Goal: Task Accomplishment & Management: Use online tool/utility

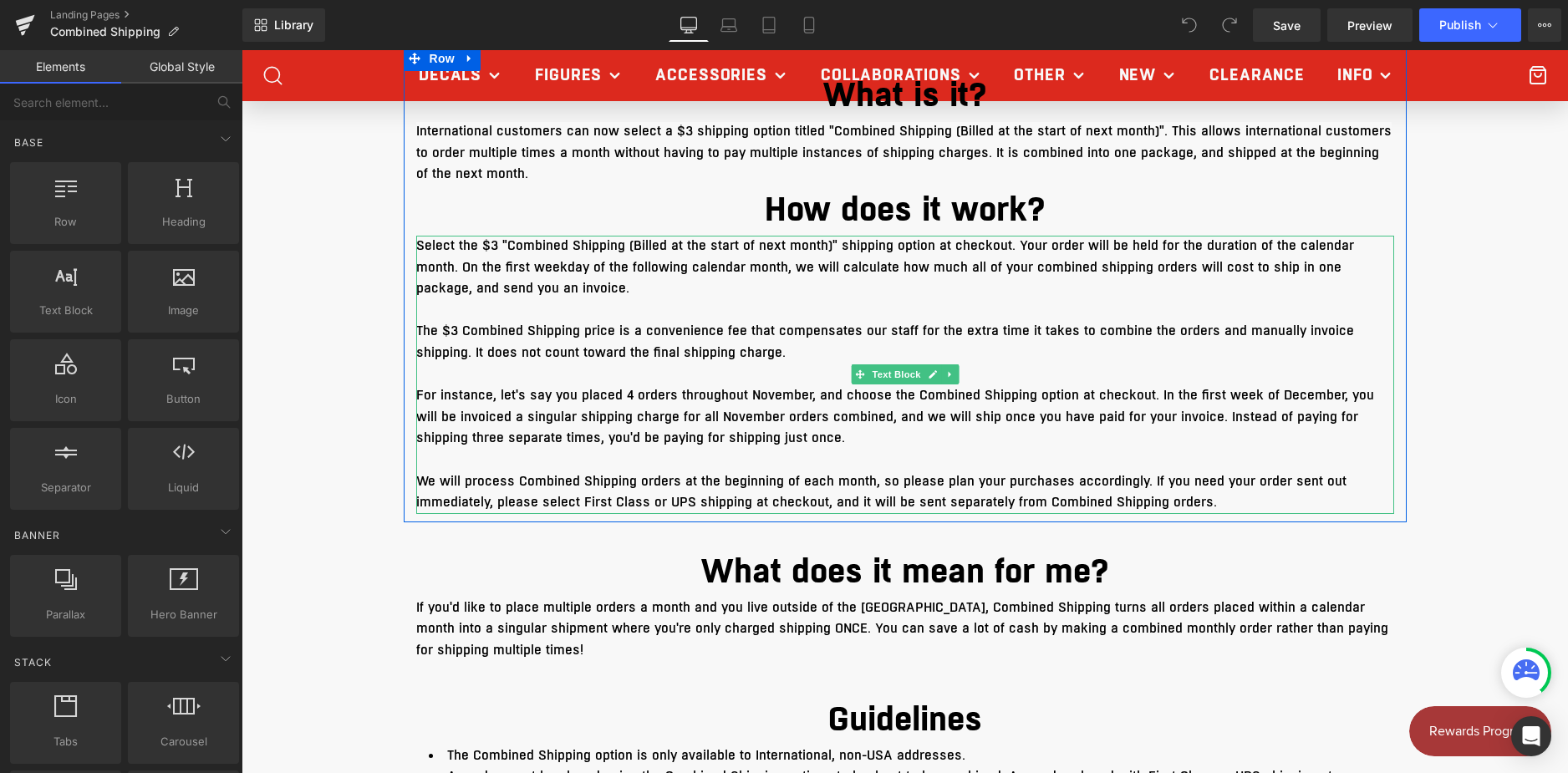
click at [421, 429] on span "For instance, let's say you placed 4 orders throughout November, and choose the…" at bounding box center [895, 417] width 958 height 61
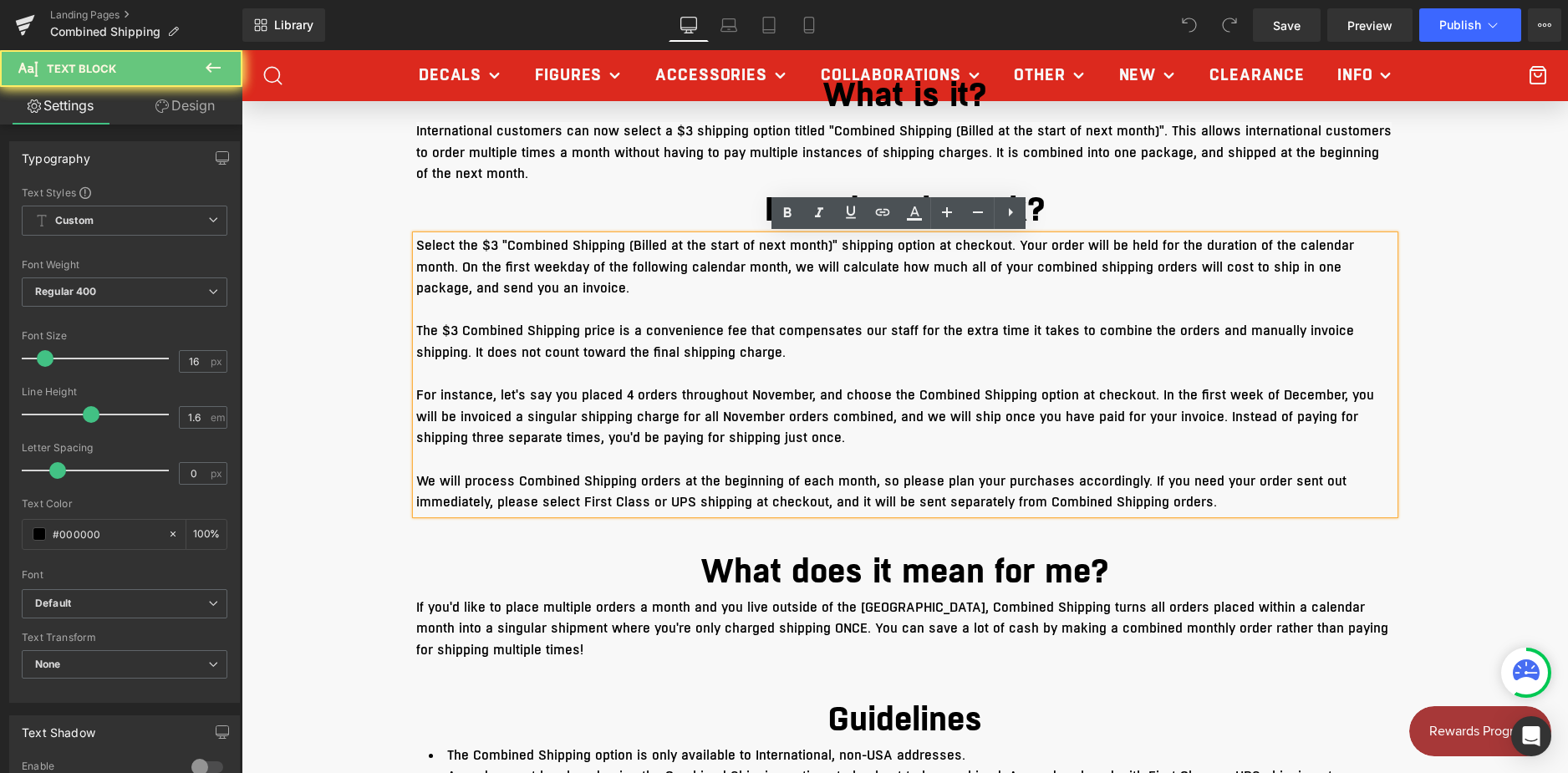
click at [422, 437] on span "For instance, let's say you placed 4 orders throughout November, and choose the…" at bounding box center [895, 417] width 958 height 61
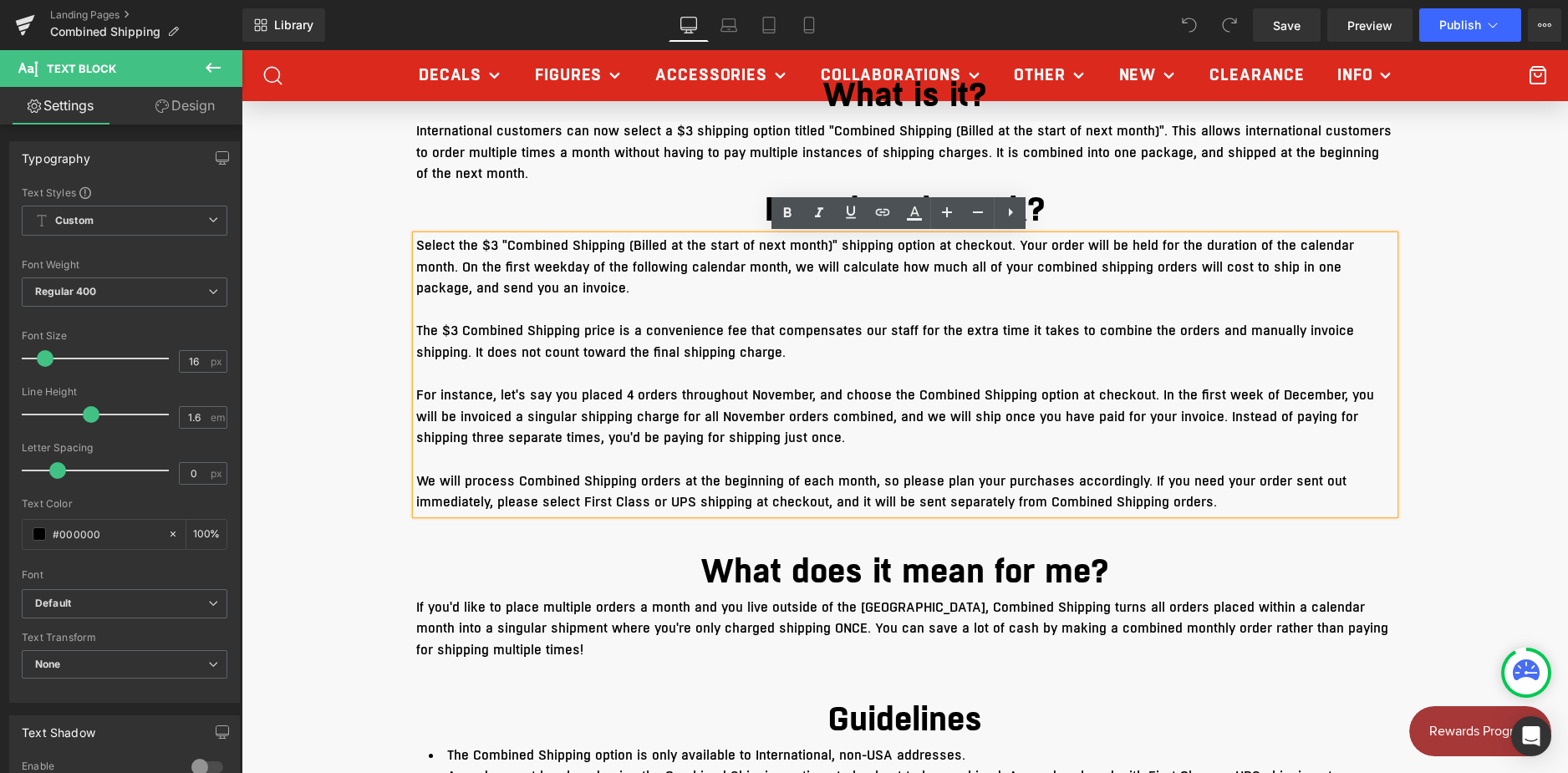
click at [431, 440] on span "For instance, let's say you placed 4 orders throughout November, and choose the…" at bounding box center [895, 417] width 958 height 61
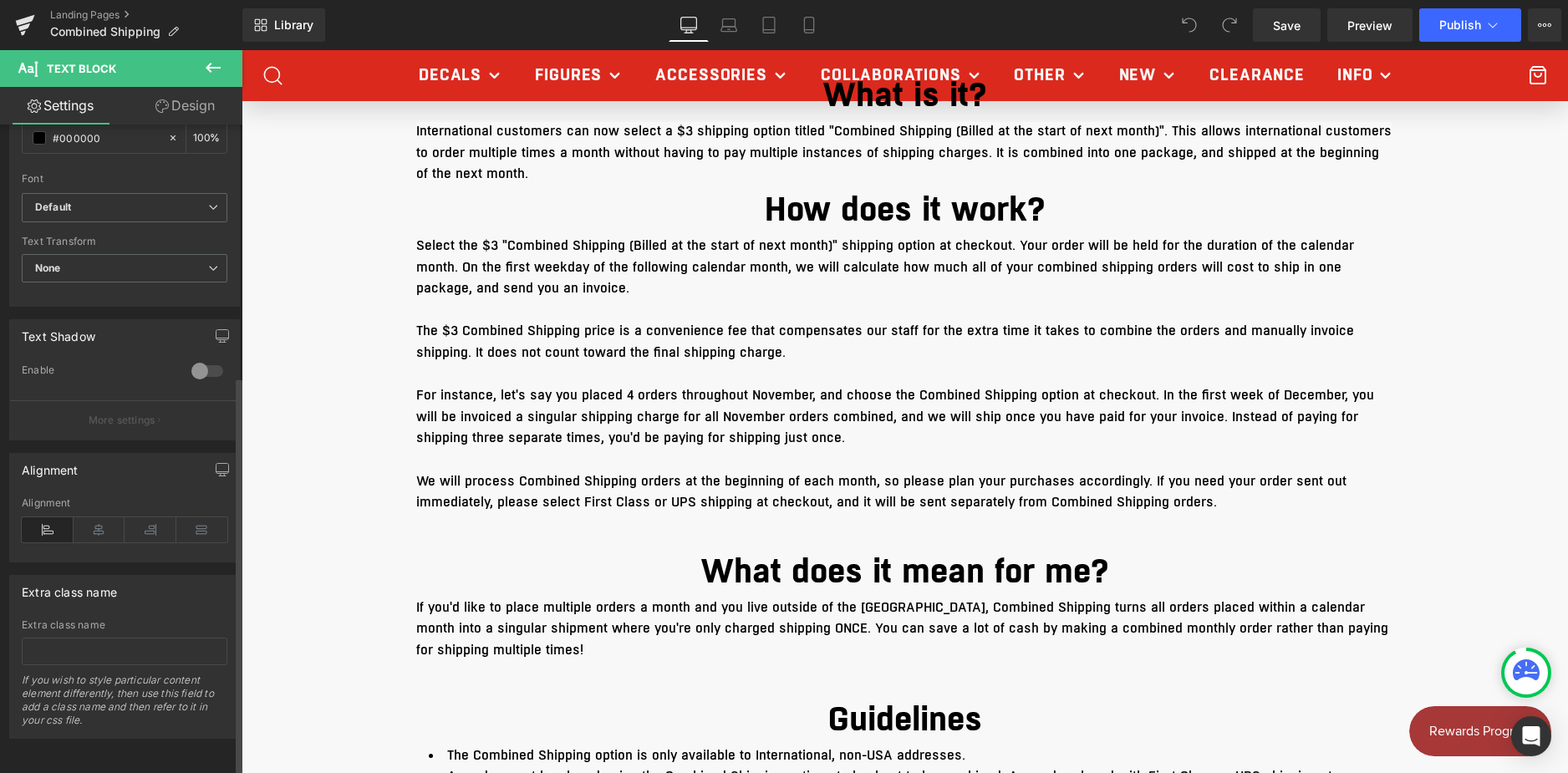
scroll to position [409, 0]
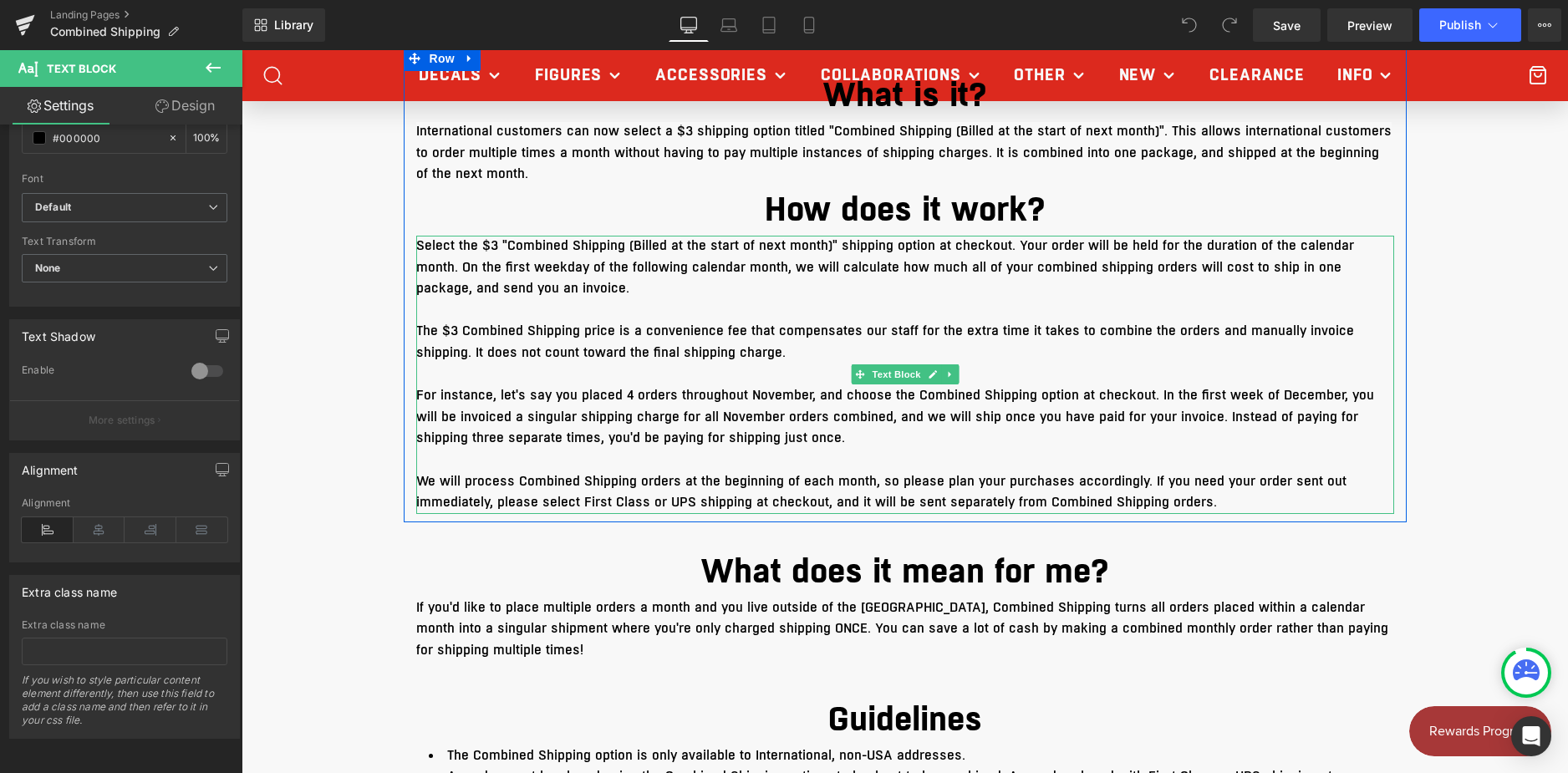
click at [615, 436] on span "For instance, let's say you placed 4 orders throughout November, and choose the…" at bounding box center [895, 417] width 958 height 61
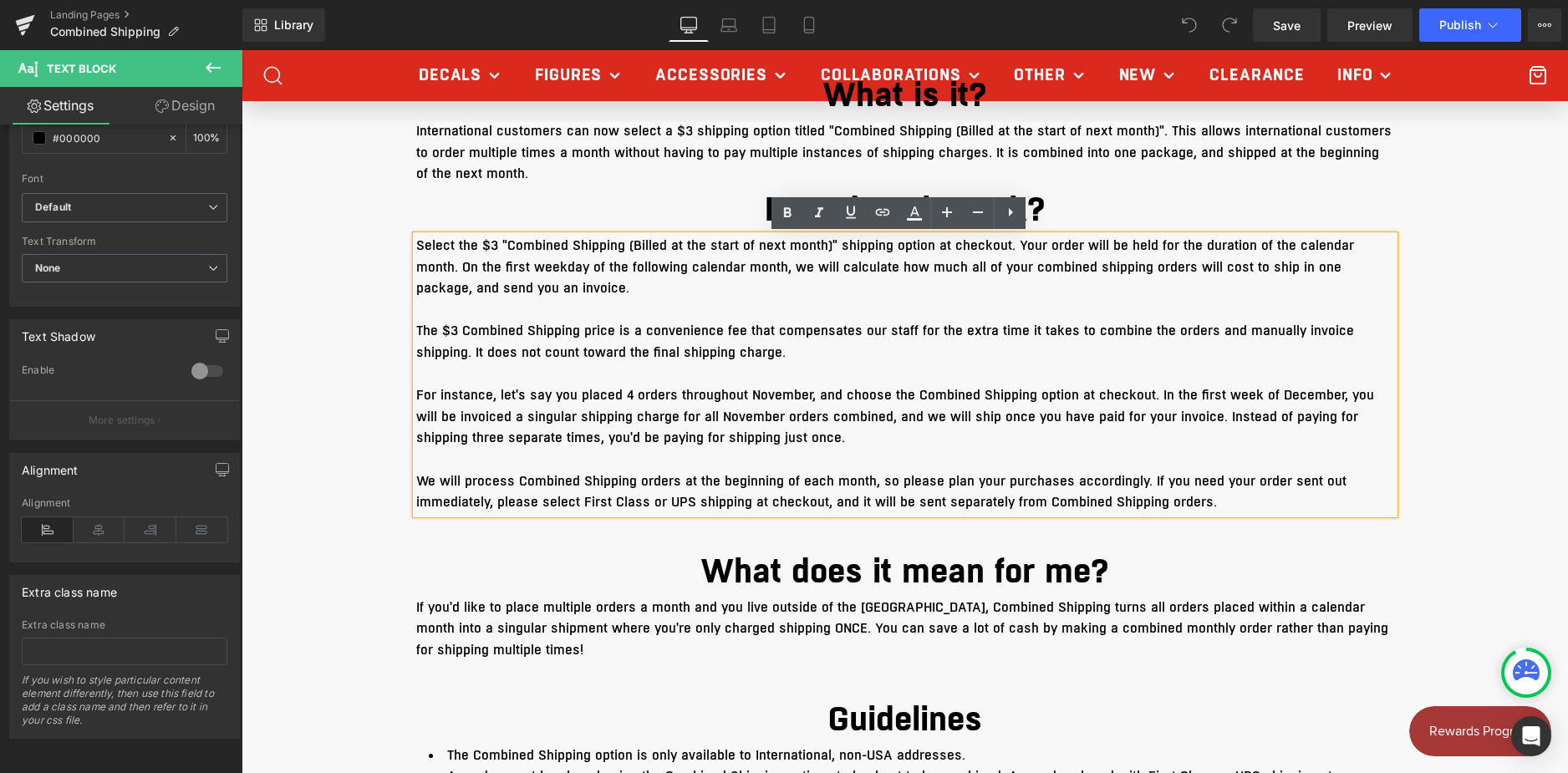
click at [450, 411] on span "For instance, let's say you placed 4 orders throughout November, and choose the…" at bounding box center [895, 417] width 958 height 61
click at [431, 431] on span "For instance, let's say you placed 4 orders throughout November, and choose the…" at bounding box center [895, 417] width 958 height 61
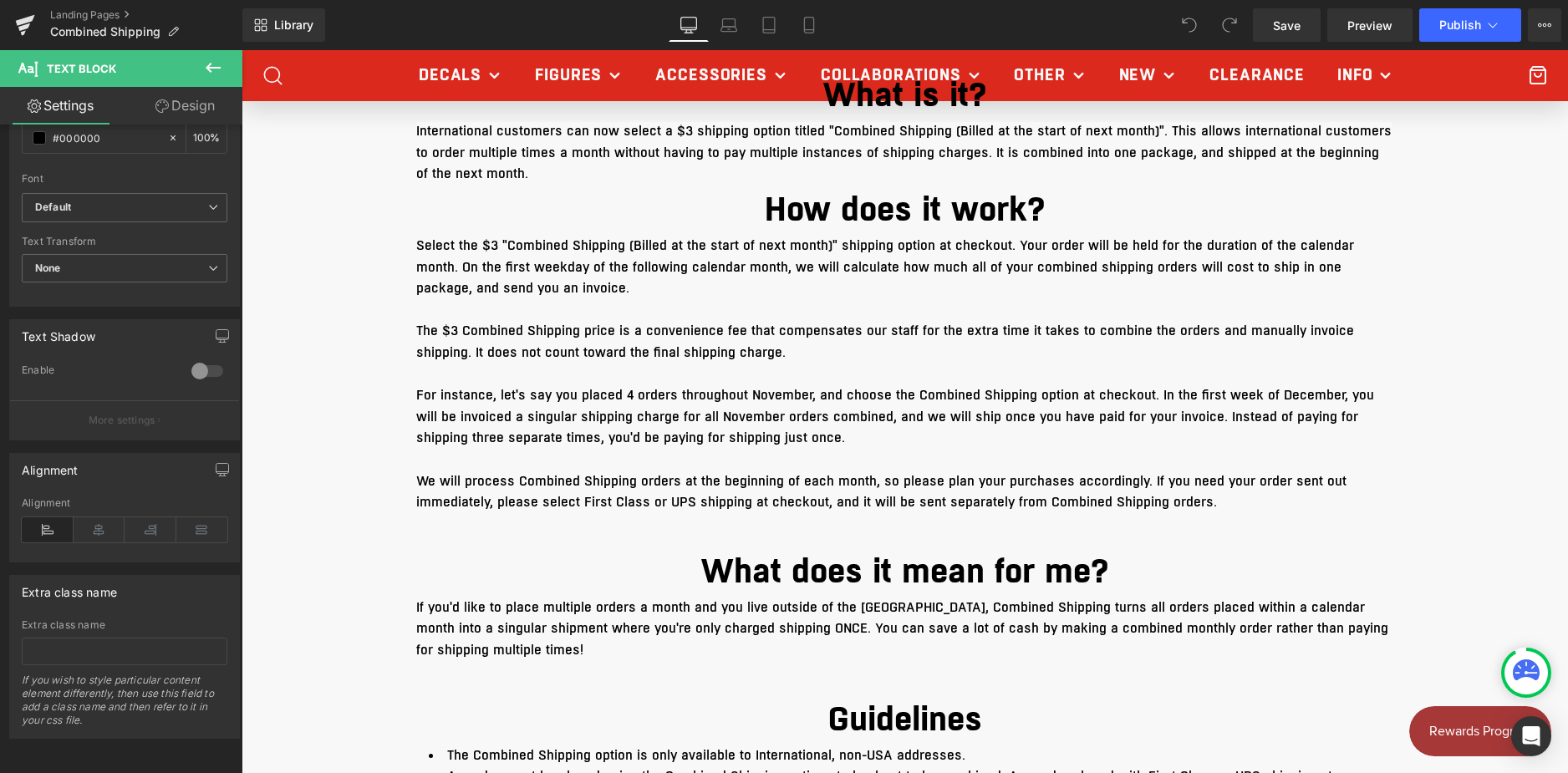
click at [214, 62] on icon at bounding box center [213, 68] width 20 height 20
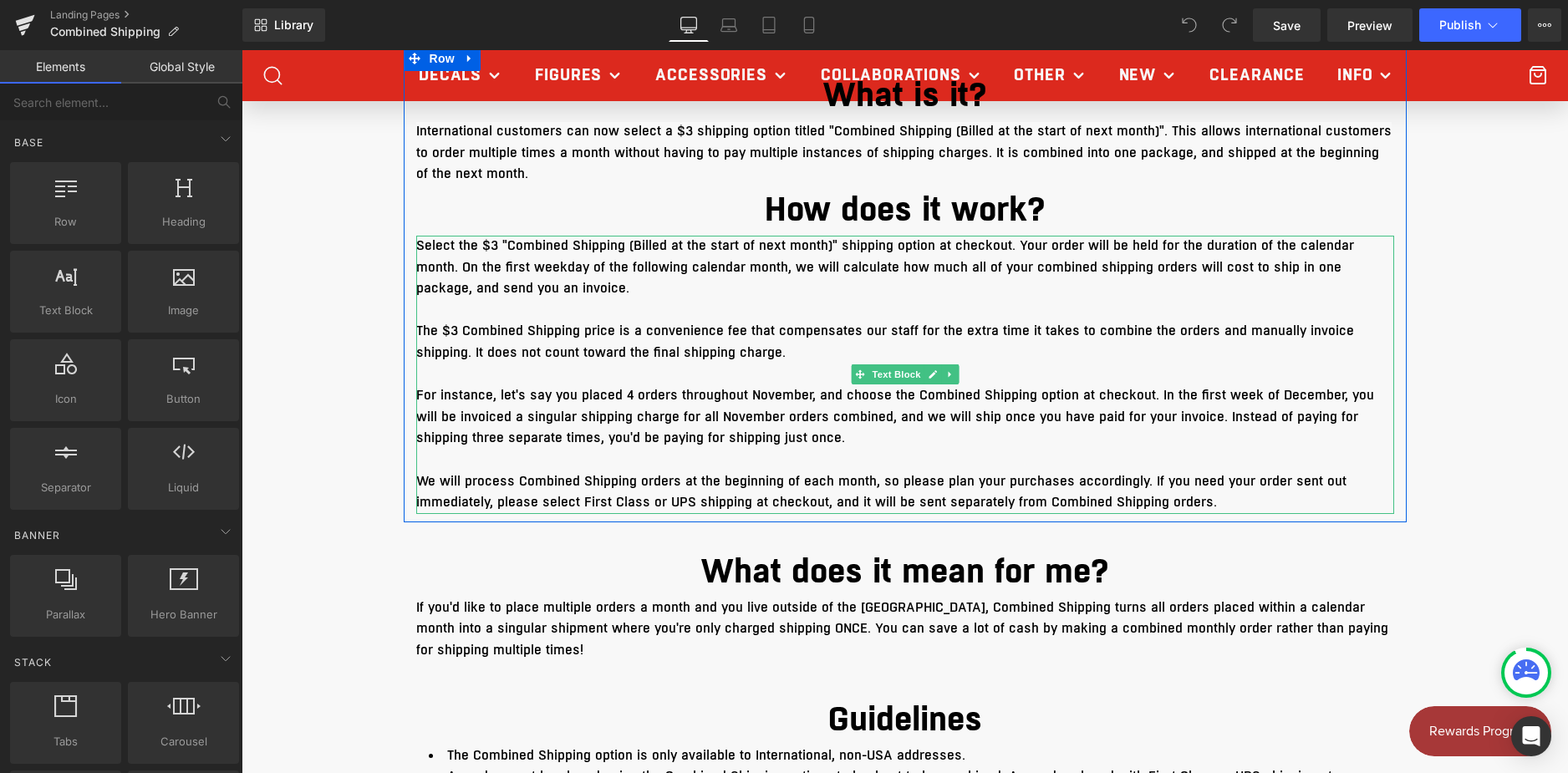
click at [445, 497] on span "We will process Combined Shipping orders at the beginning of each month, so ple…" at bounding box center [882, 492] width 931 height 40
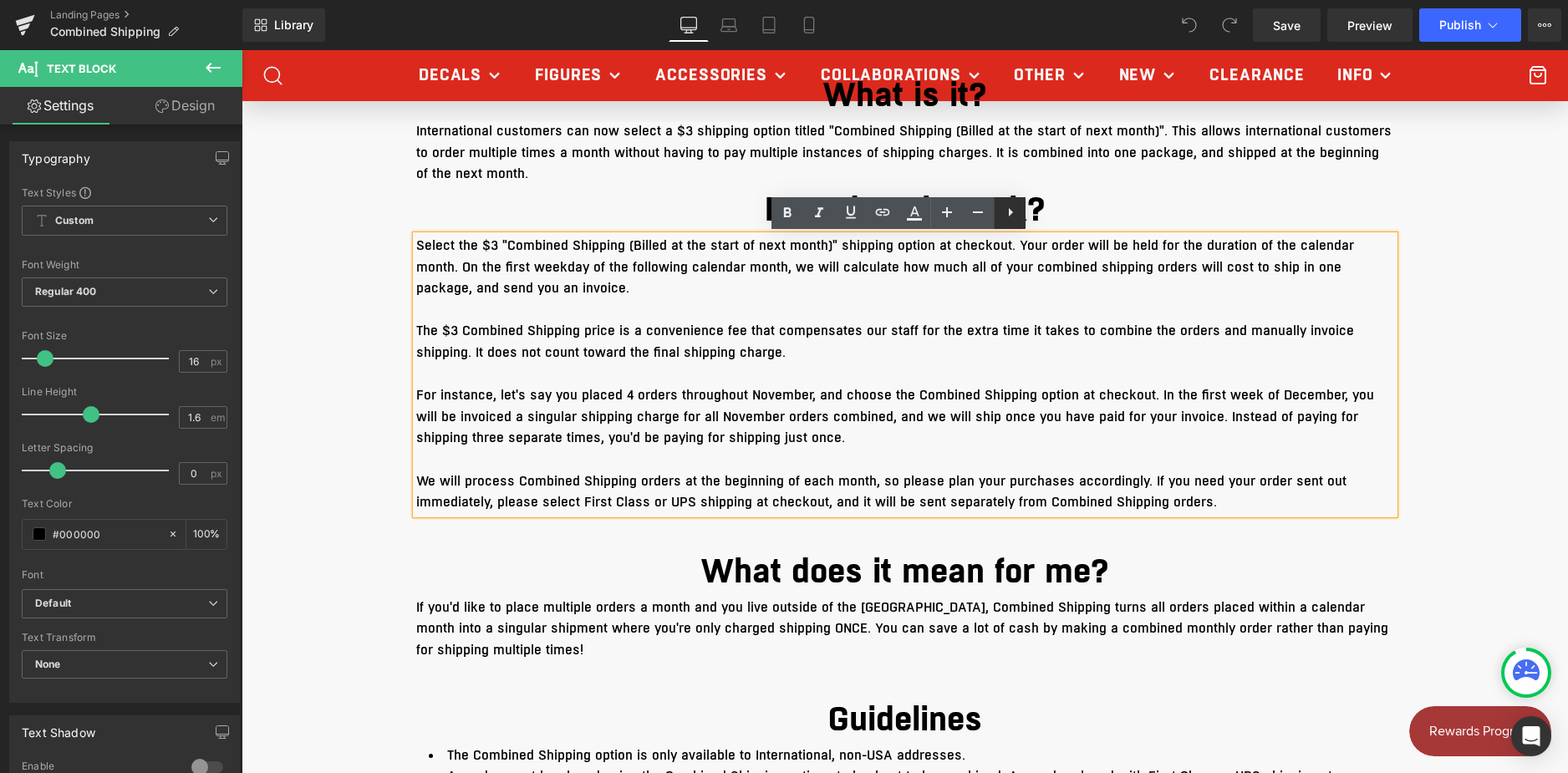
click at [1005, 219] on icon at bounding box center [1011, 212] width 20 height 20
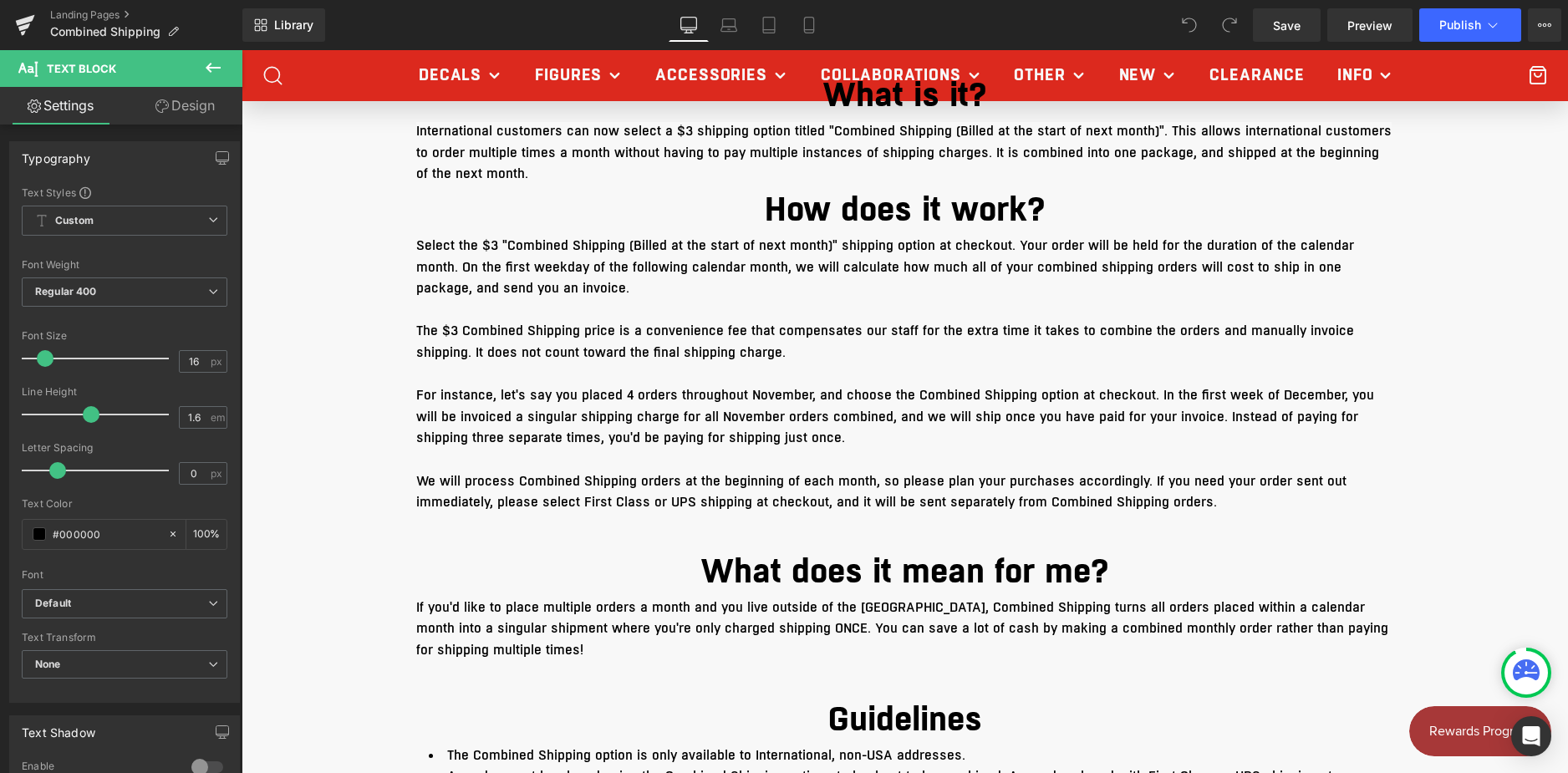
click at [68, 57] on span "Text Block" at bounding box center [100, 68] width 167 height 36
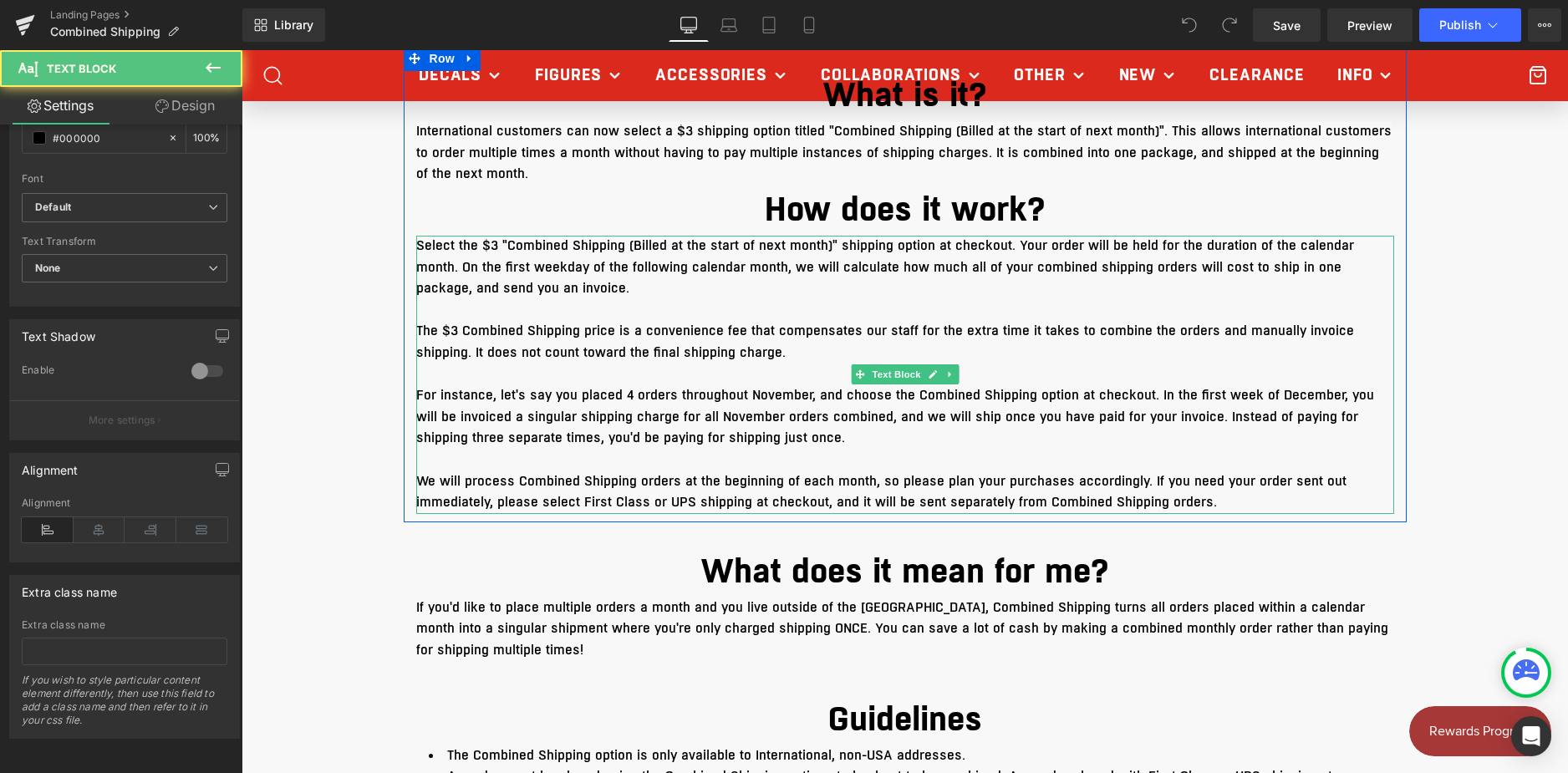
click at [824, 406] on p "For instance, let's say you placed 4 orders throughout November, and choose the…" at bounding box center [905, 417] width 978 height 64
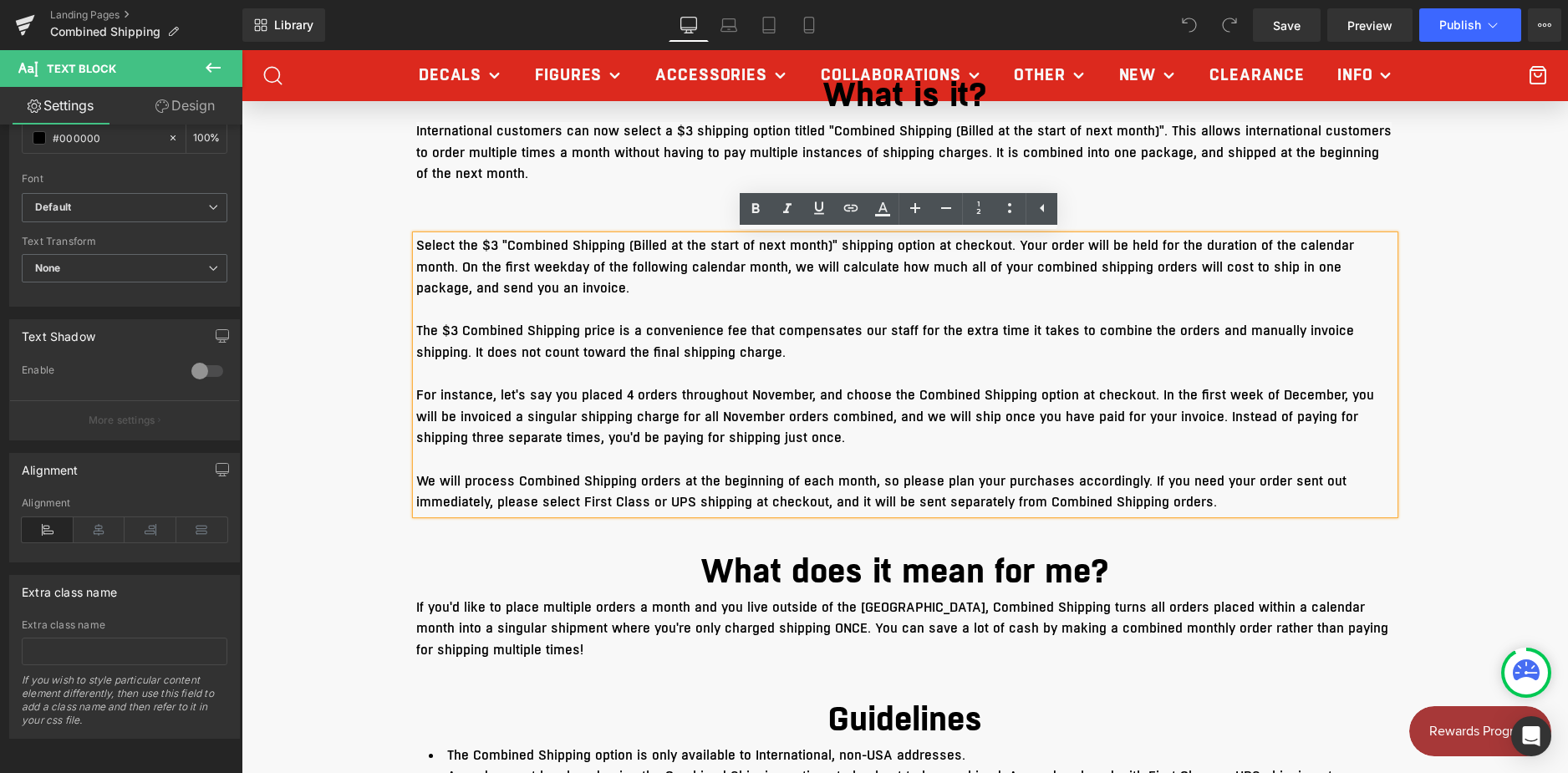
click at [531, 217] on h1 "How does it work?" at bounding box center [905, 210] width 978 height 50
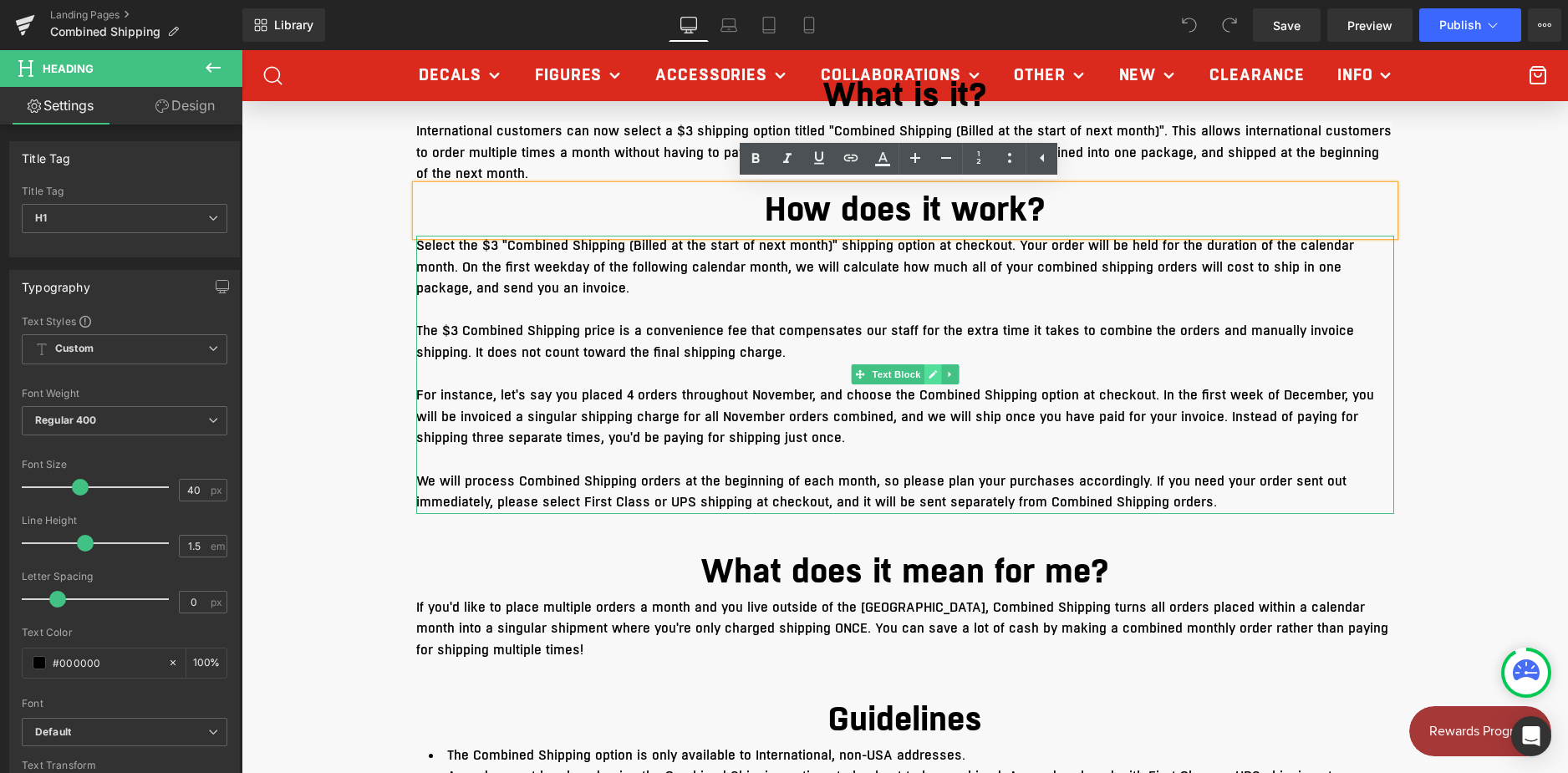
click at [931, 380] on link at bounding box center [932, 375] width 18 height 20
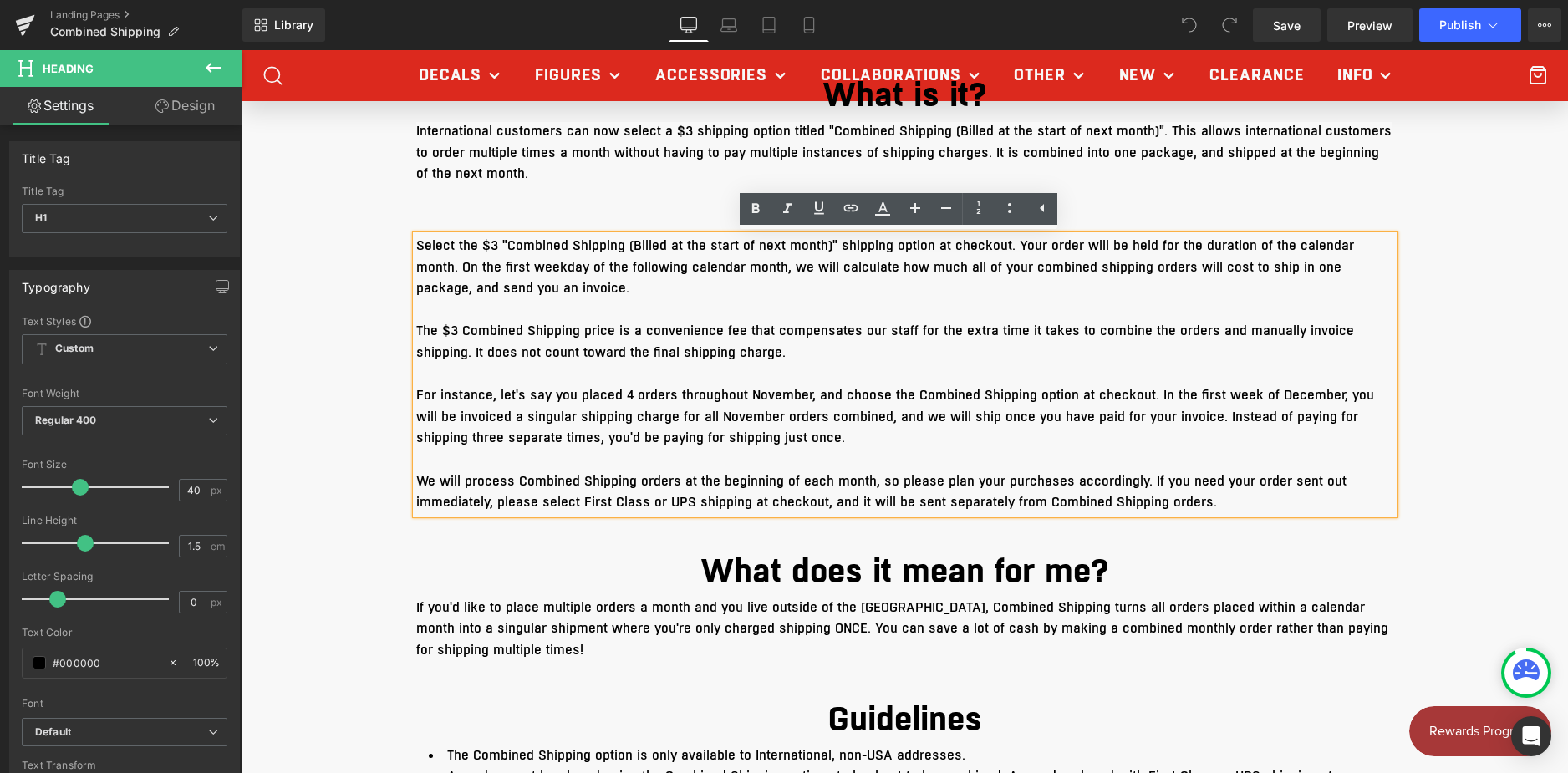
click at [426, 434] on span "For instance, let's say you placed 4 orders throughout November, and choose the…" at bounding box center [895, 417] width 958 height 61
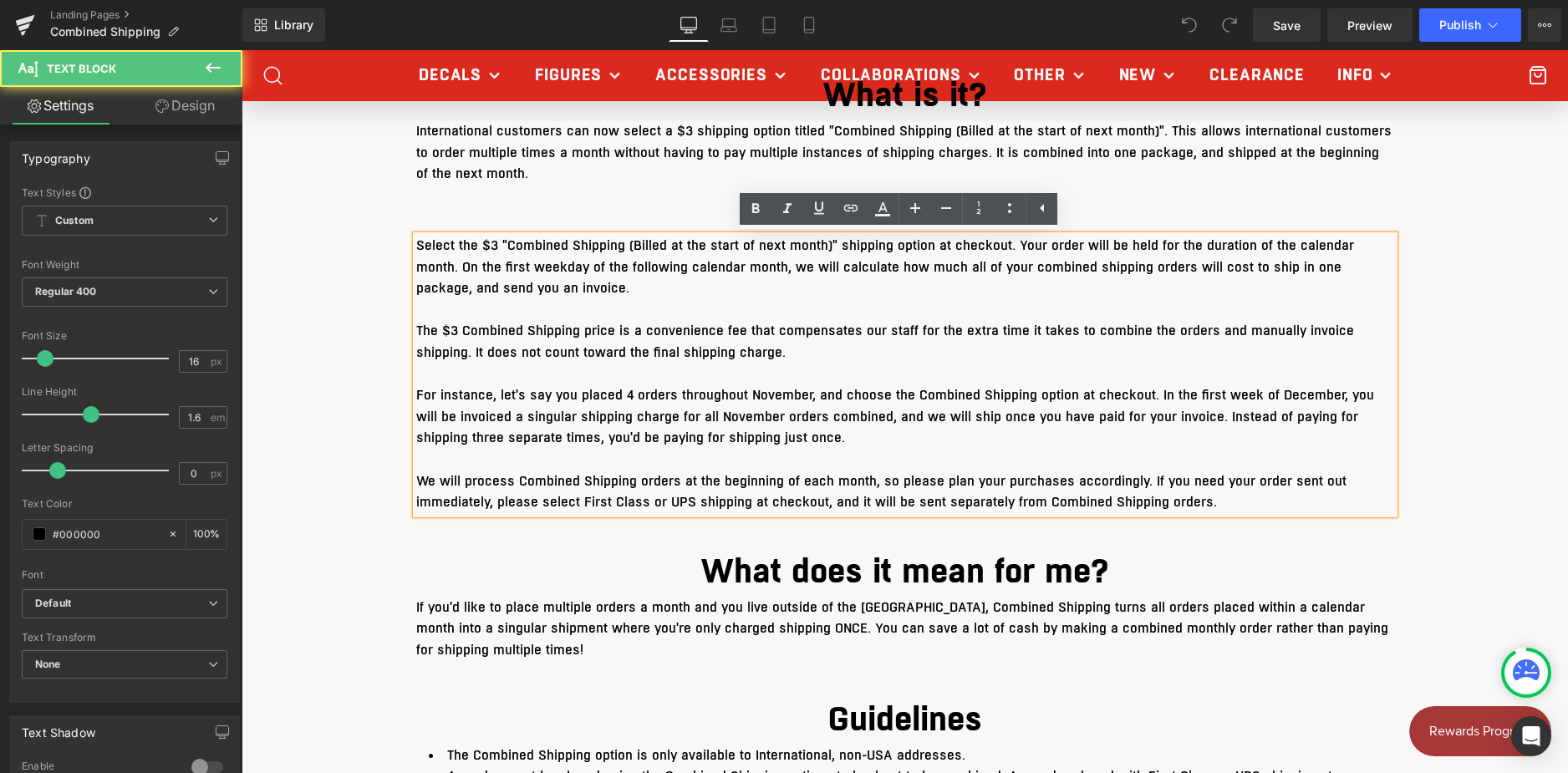
drag, startPoint x: 428, startPoint y: 435, endPoint x: 686, endPoint y: 427, distance: 258.1
click at [686, 427] on p "For instance, let's say you placed 4 orders throughout November, and choose the…" at bounding box center [905, 417] width 978 height 64
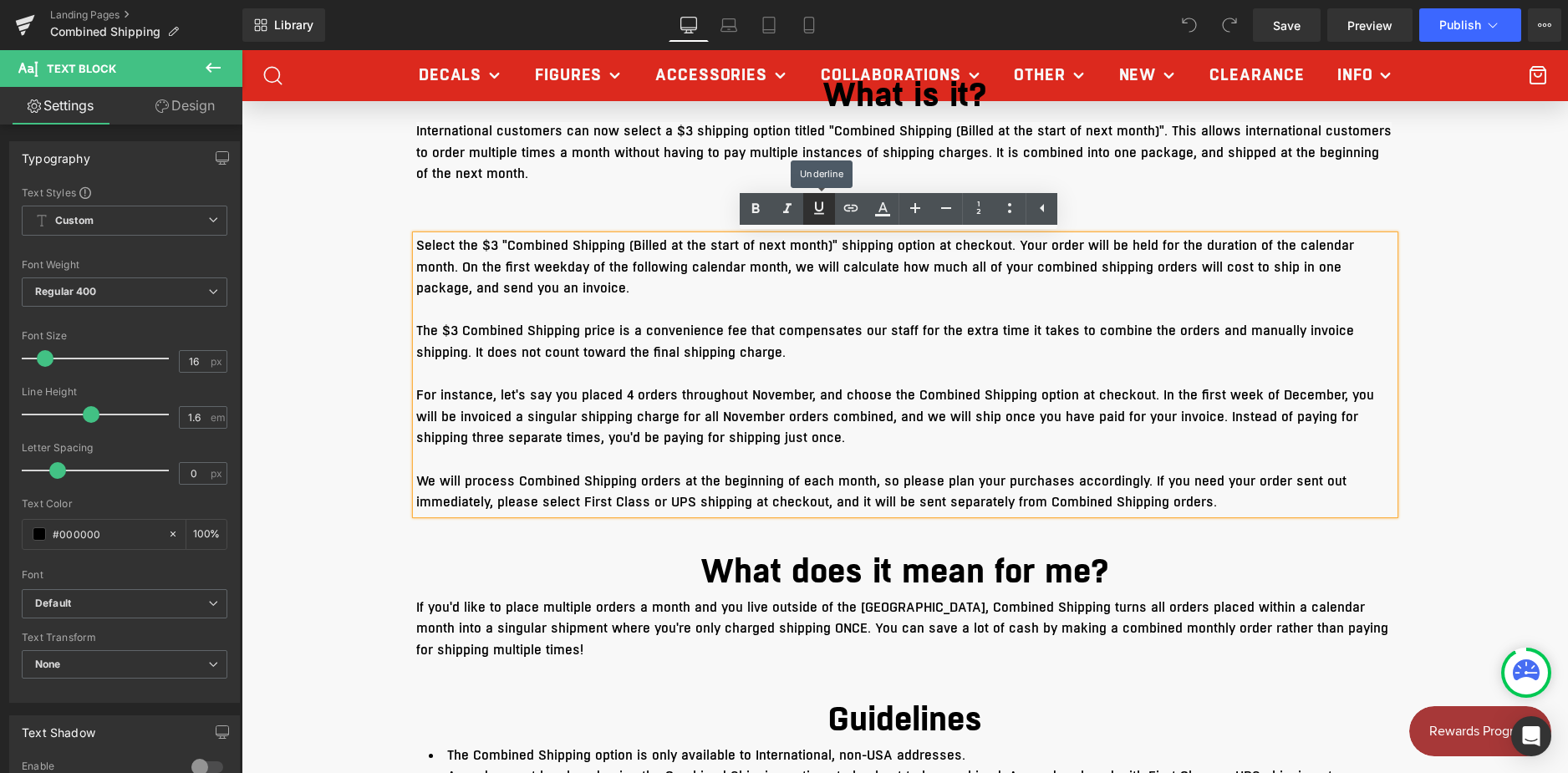
click at [822, 212] on icon at bounding box center [820, 209] width 20 height 20
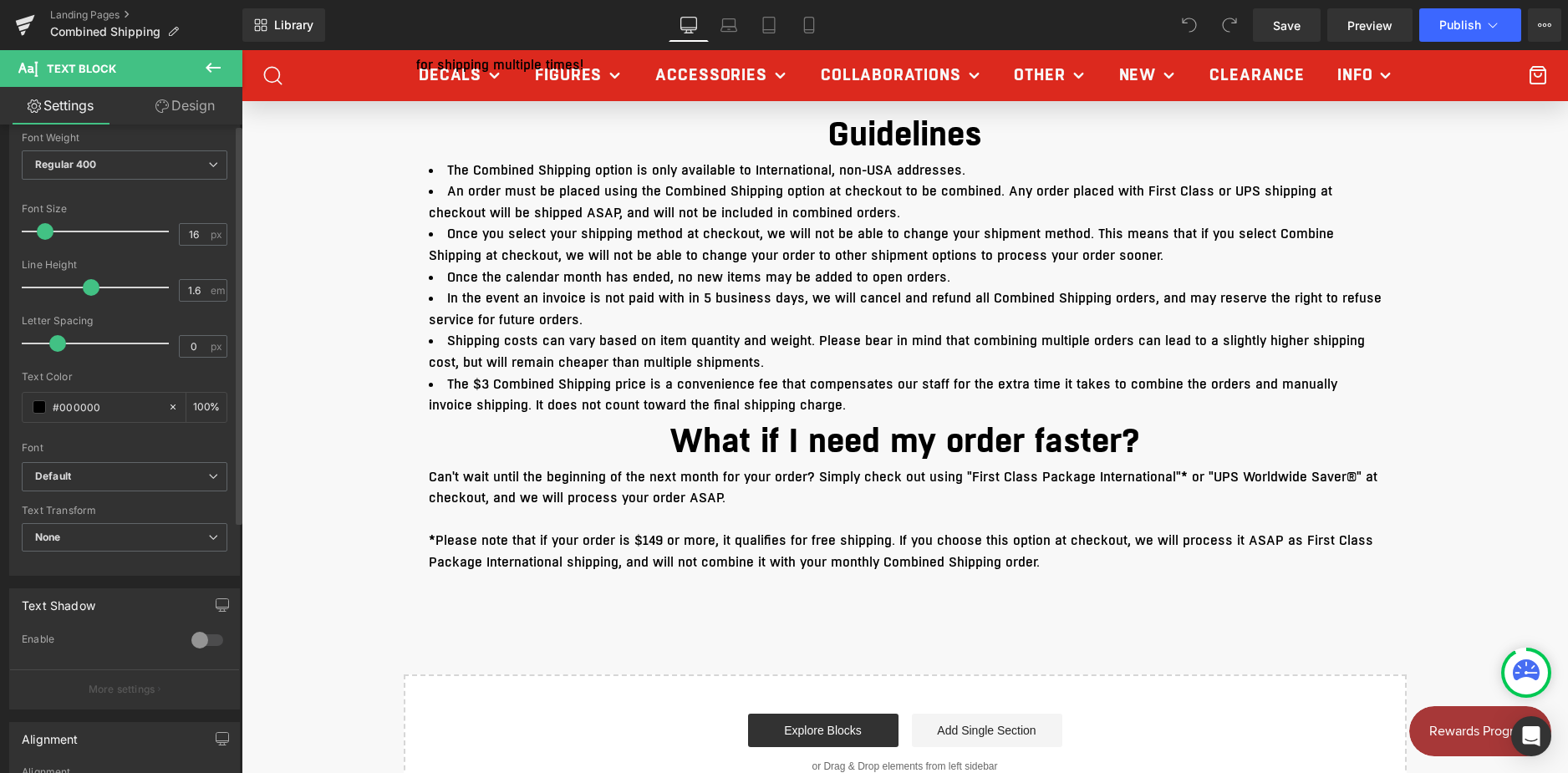
scroll to position [0, 0]
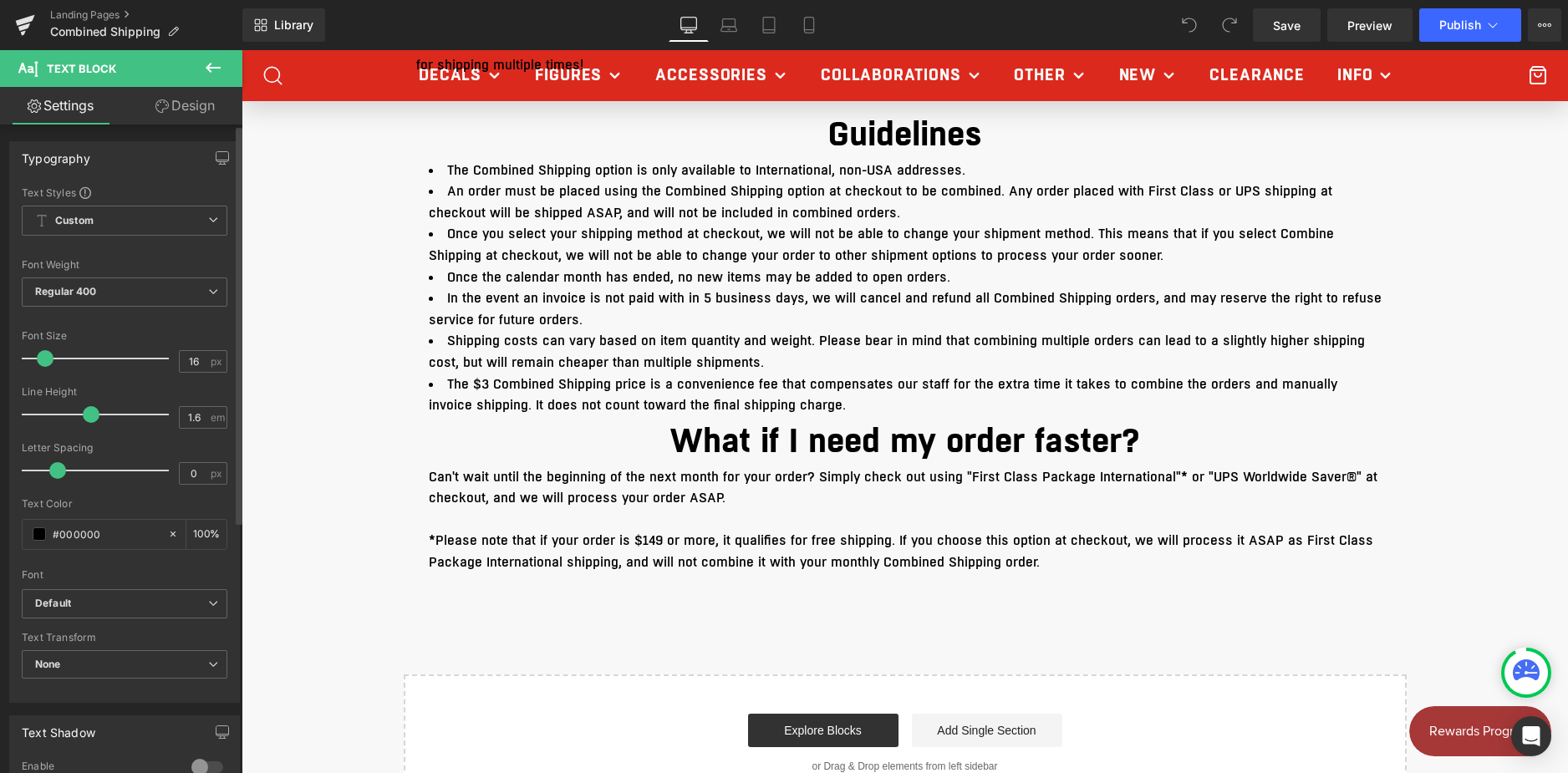
click at [138, 163] on div "Typography" at bounding box center [125, 157] width 229 height 31
click at [193, 112] on link "Design" at bounding box center [185, 105] width 121 height 37
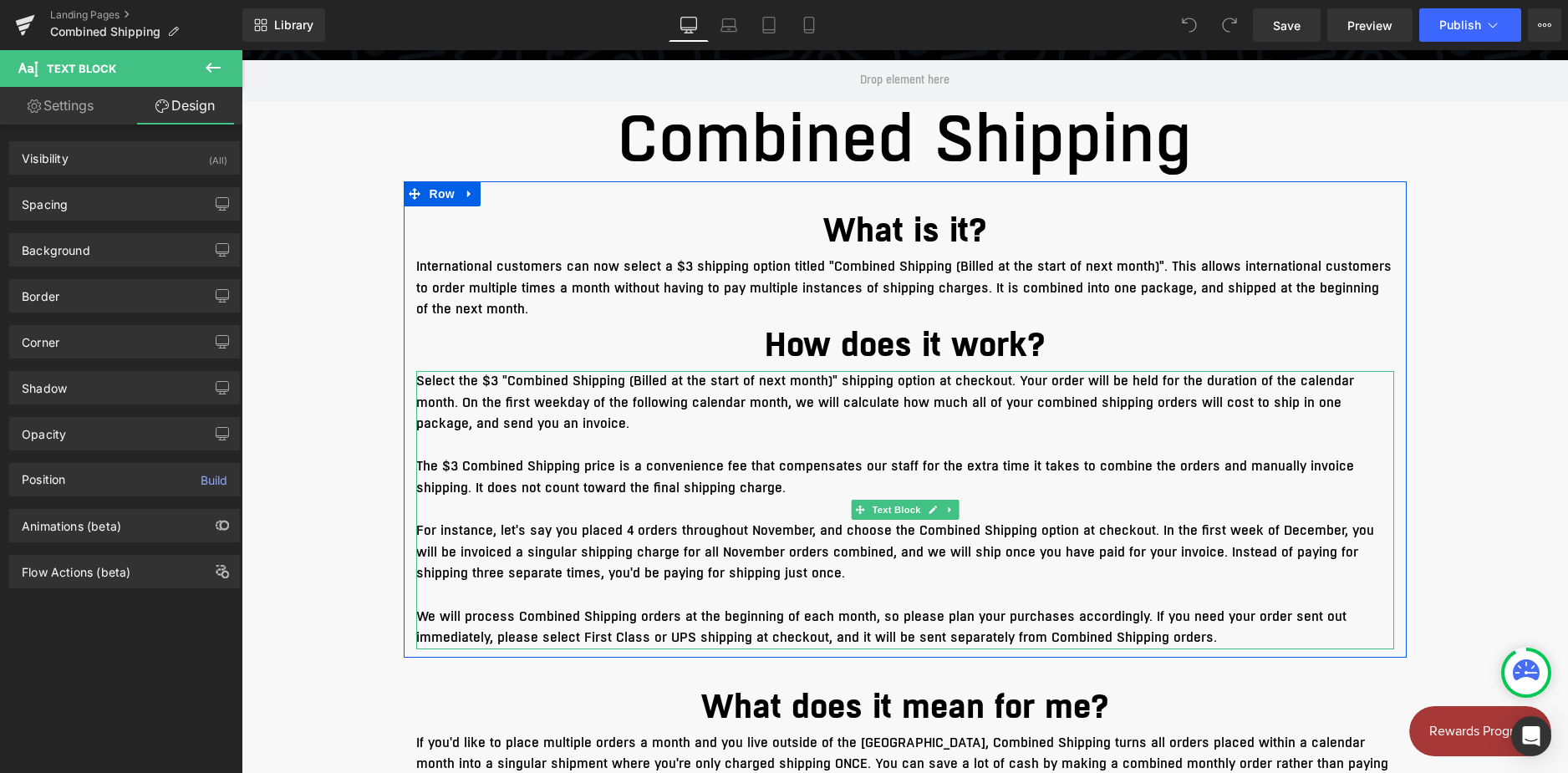
scroll to position [418, 0]
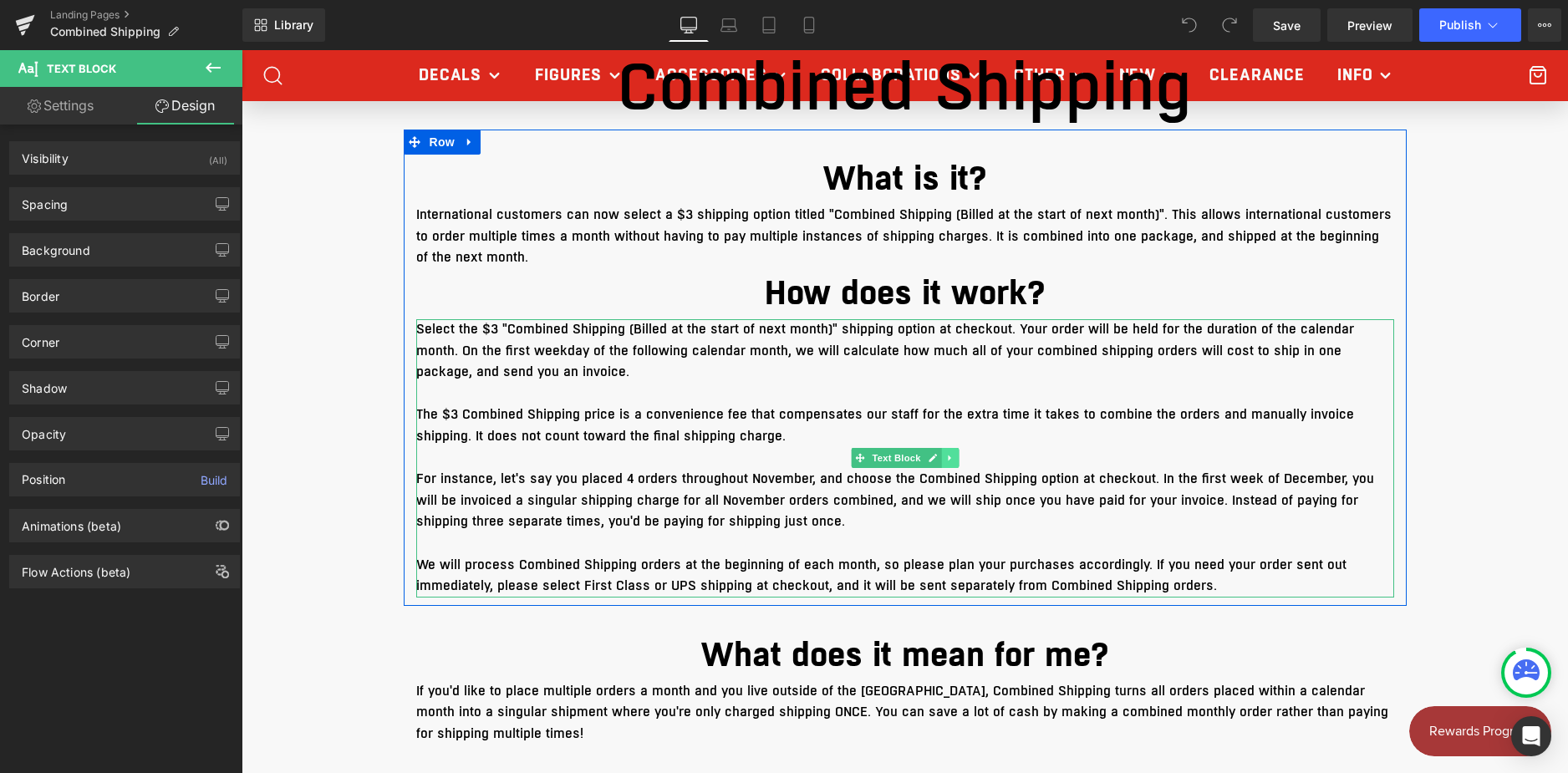
click at [946, 458] on icon at bounding box center [949, 458] width 9 height 10
click at [904, 462] on icon at bounding box center [906, 458] width 9 height 10
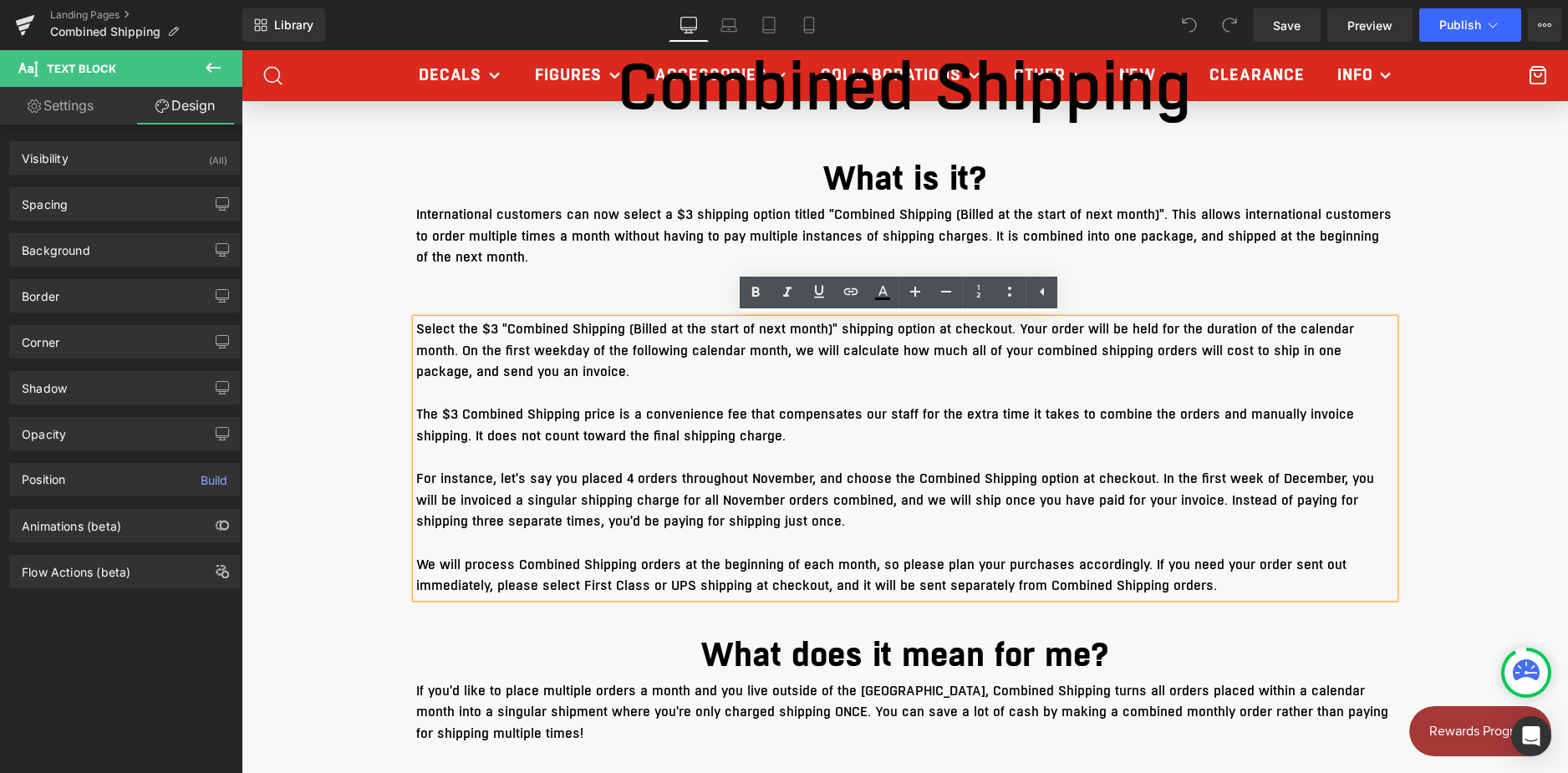
click at [904, 462] on p at bounding box center [905, 459] width 978 height 22
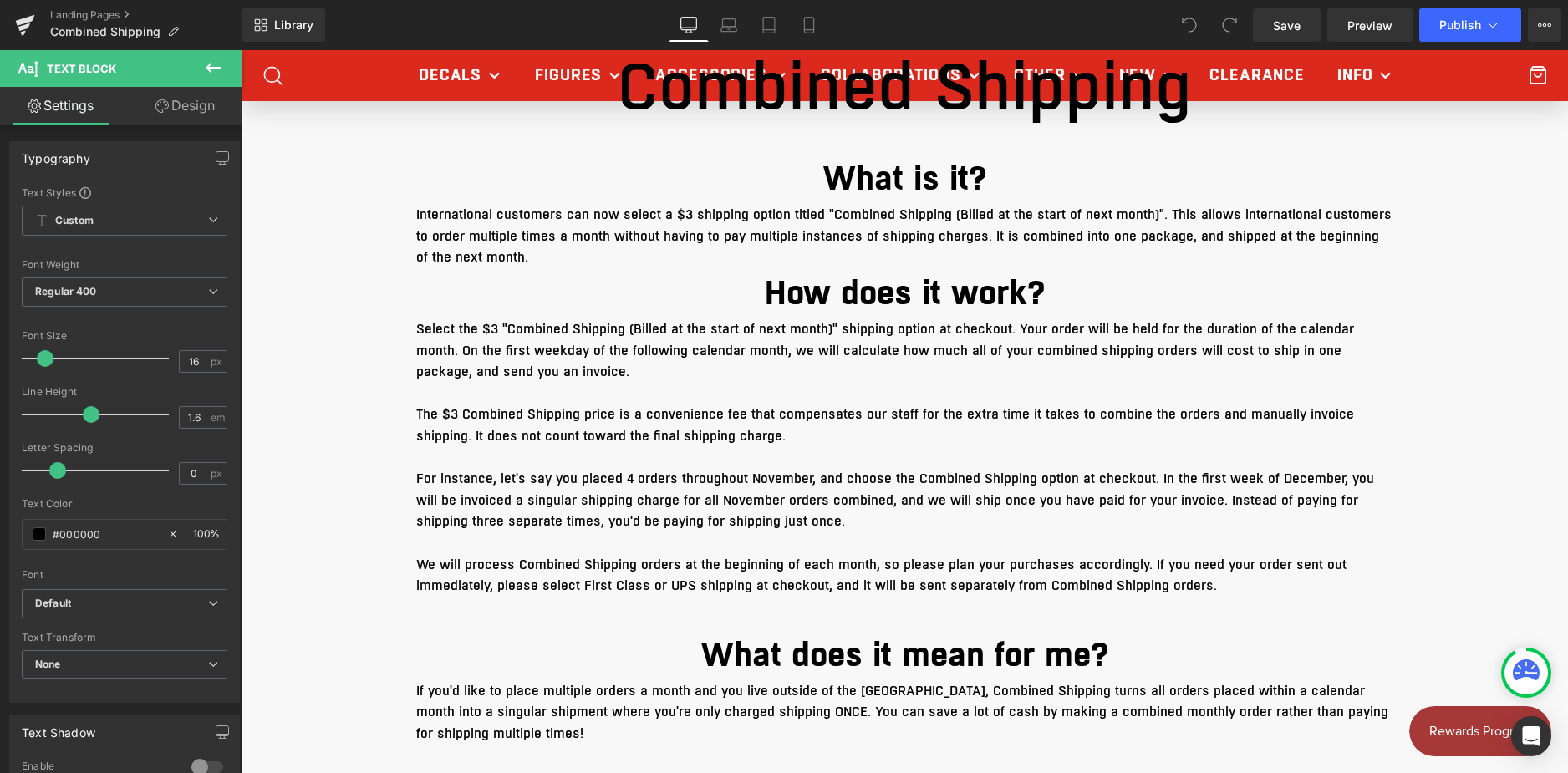
click at [220, 59] on icon at bounding box center [213, 68] width 20 height 20
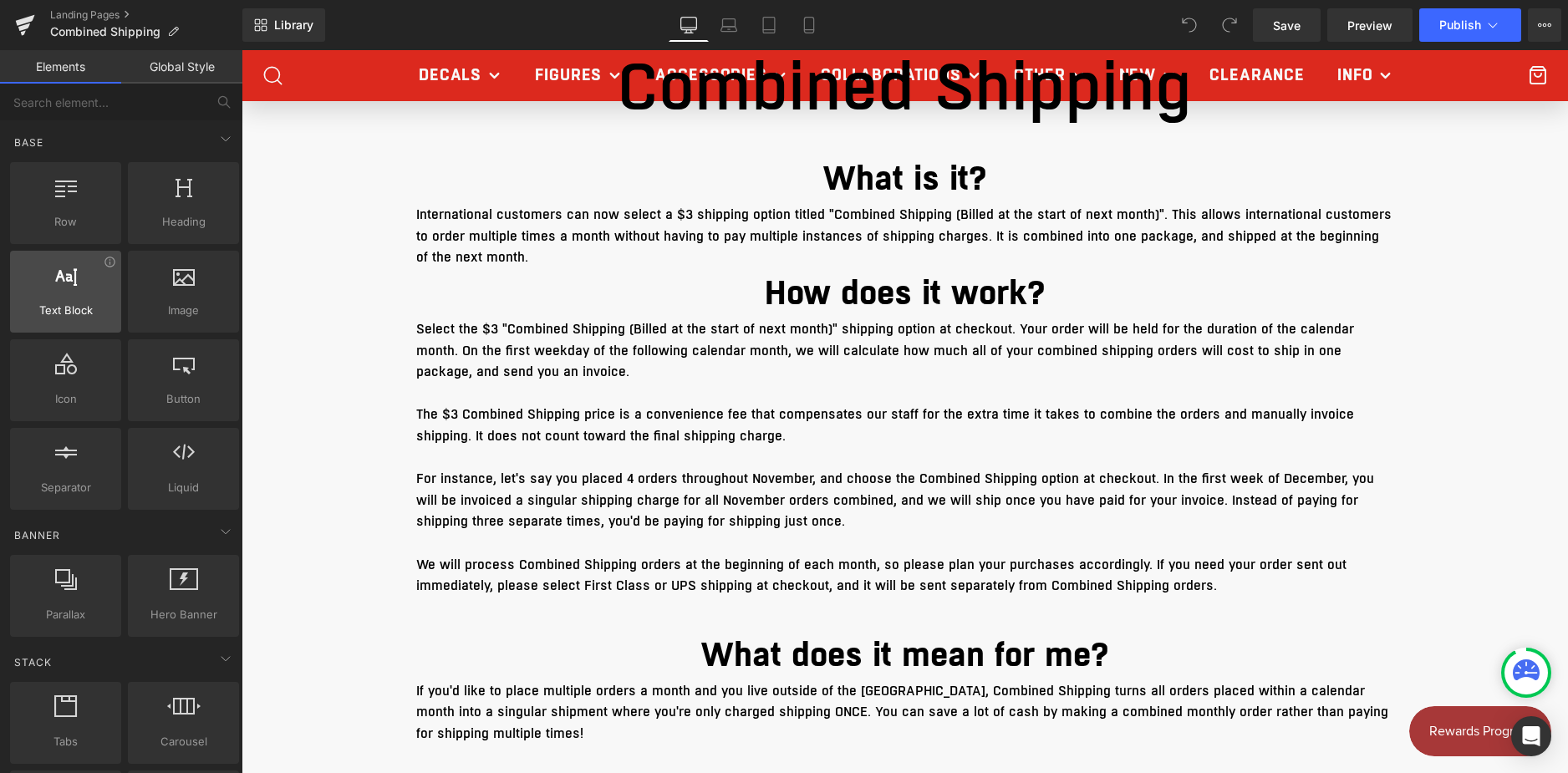
click at [57, 317] on span "Text Block" at bounding box center [65, 311] width 101 height 18
click at [59, 272] on icon at bounding box center [66, 275] width 22 height 22
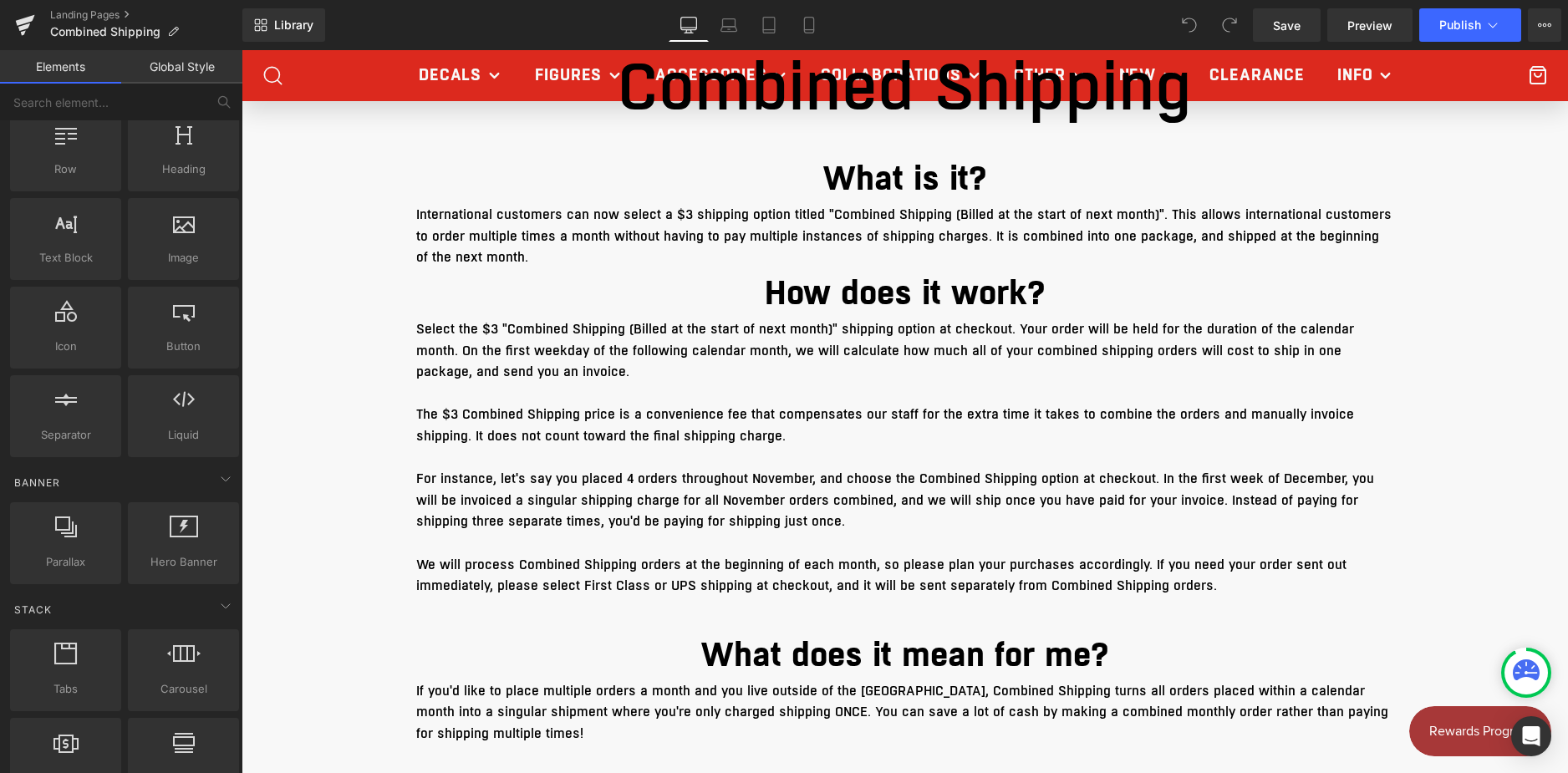
scroll to position [0, 0]
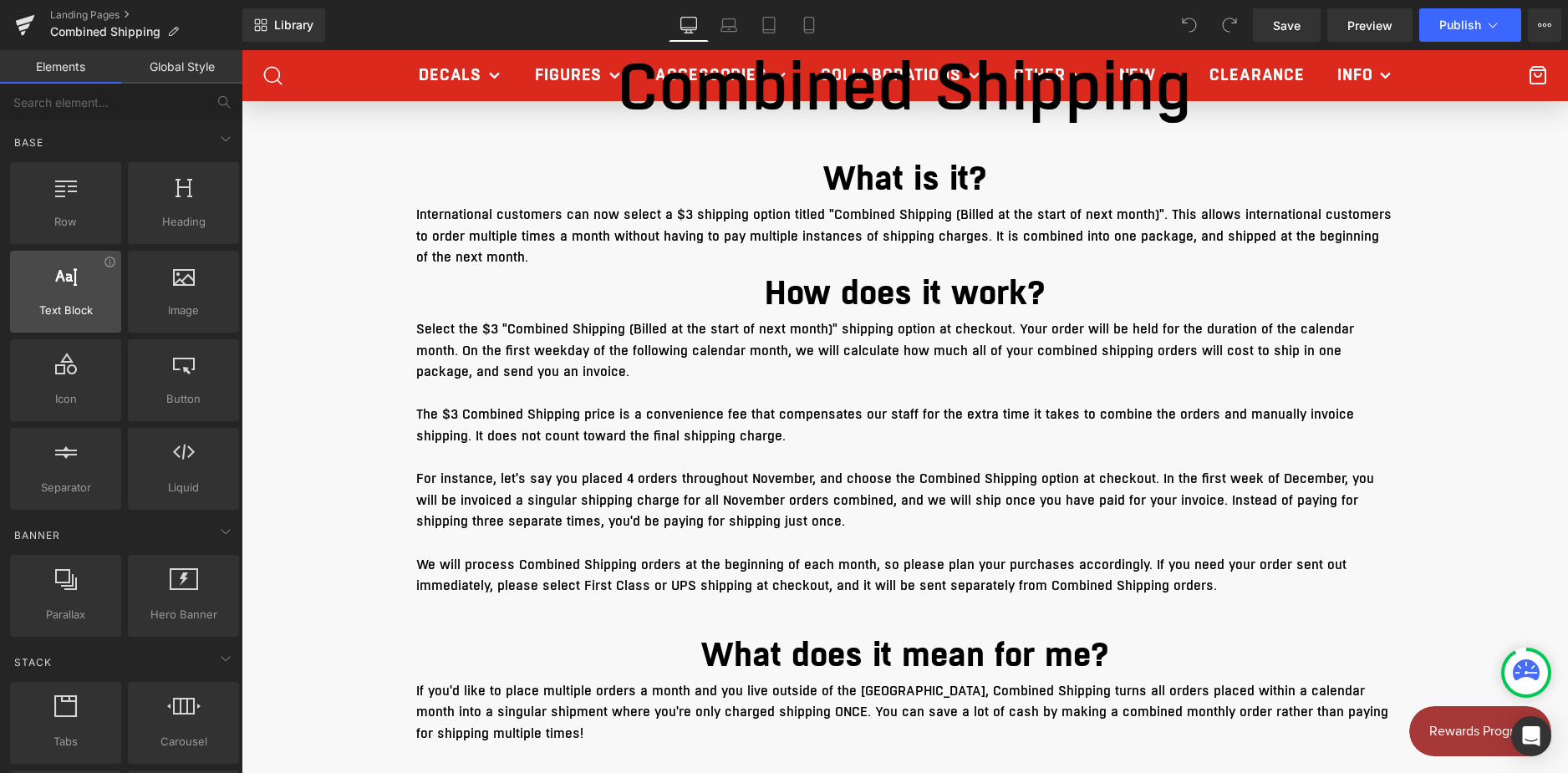
click at [69, 311] on span "Text Block" at bounding box center [65, 311] width 101 height 18
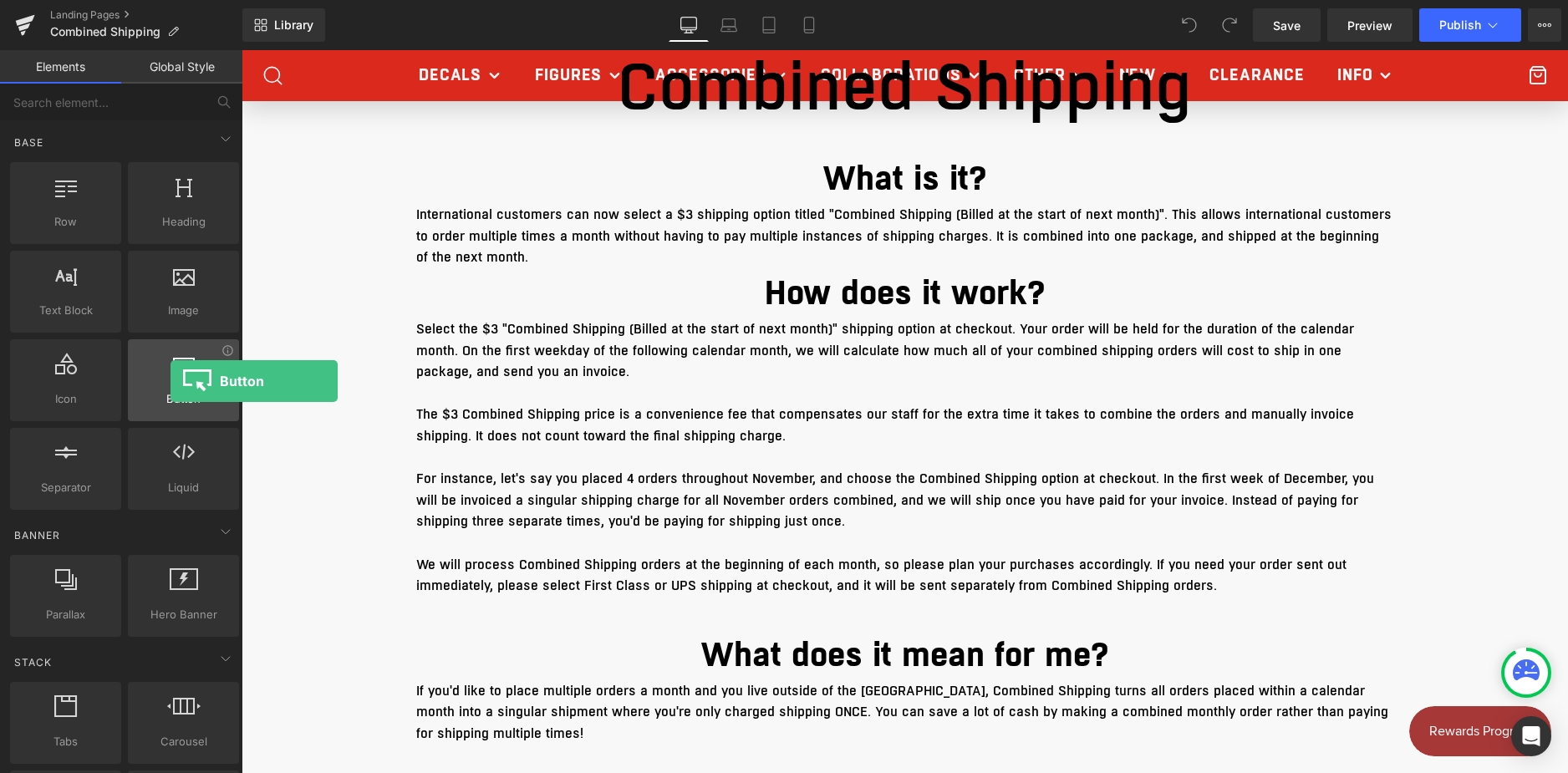
drag, startPoint x: 172, startPoint y: 400, endPoint x: 171, endPoint y: 373, distance: 27.0
click at [171, 375] on div "Button button, call to action, cta" at bounding box center [183, 380] width 111 height 82
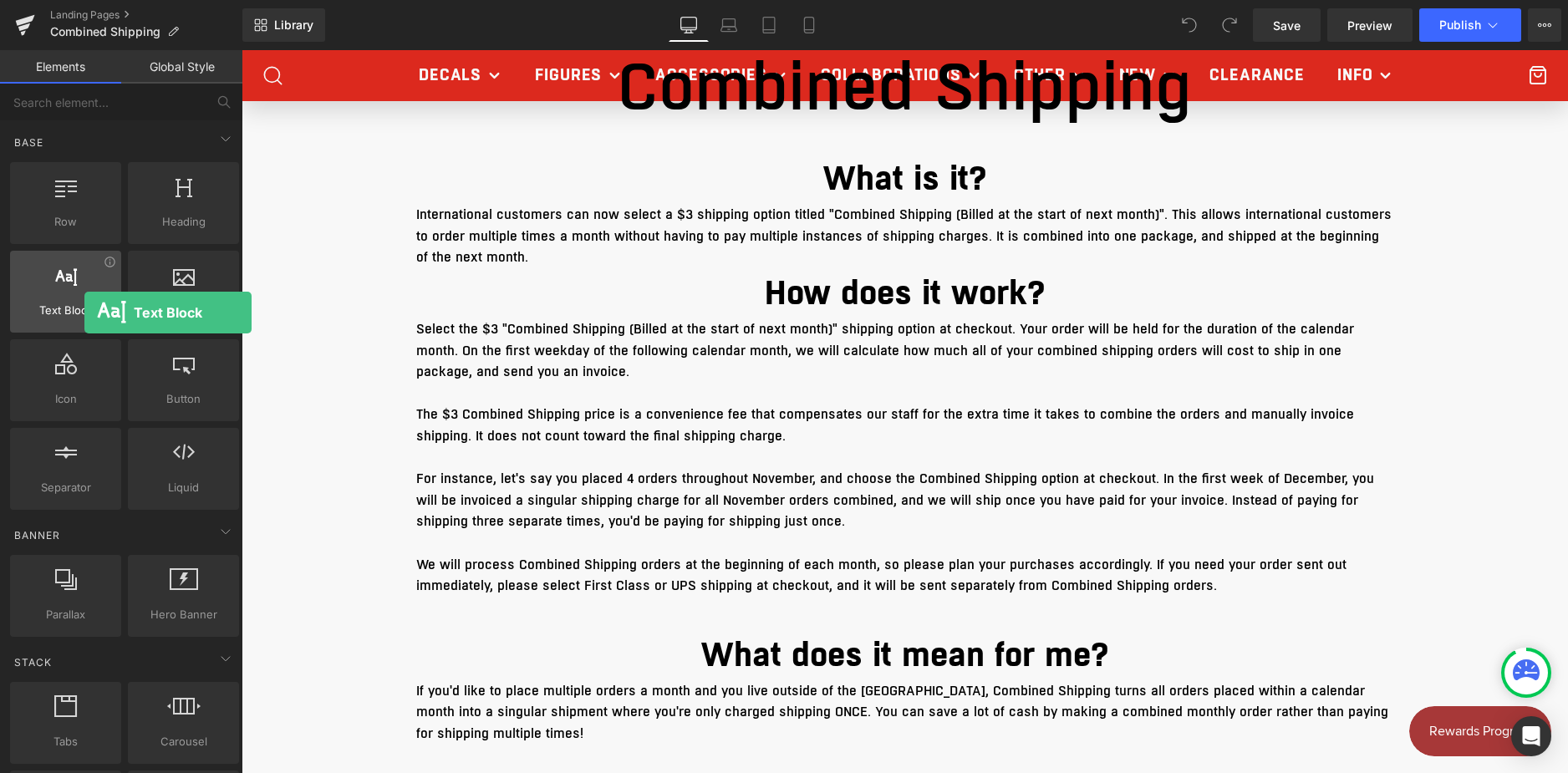
drag, startPoint x: 68, startPoint y: 309, endPoint x: 85, endPoint y: 312, distance: 17.3
click at [85, 312] on span "Text Block" at bounding box center [65, 311] width 101 height 18
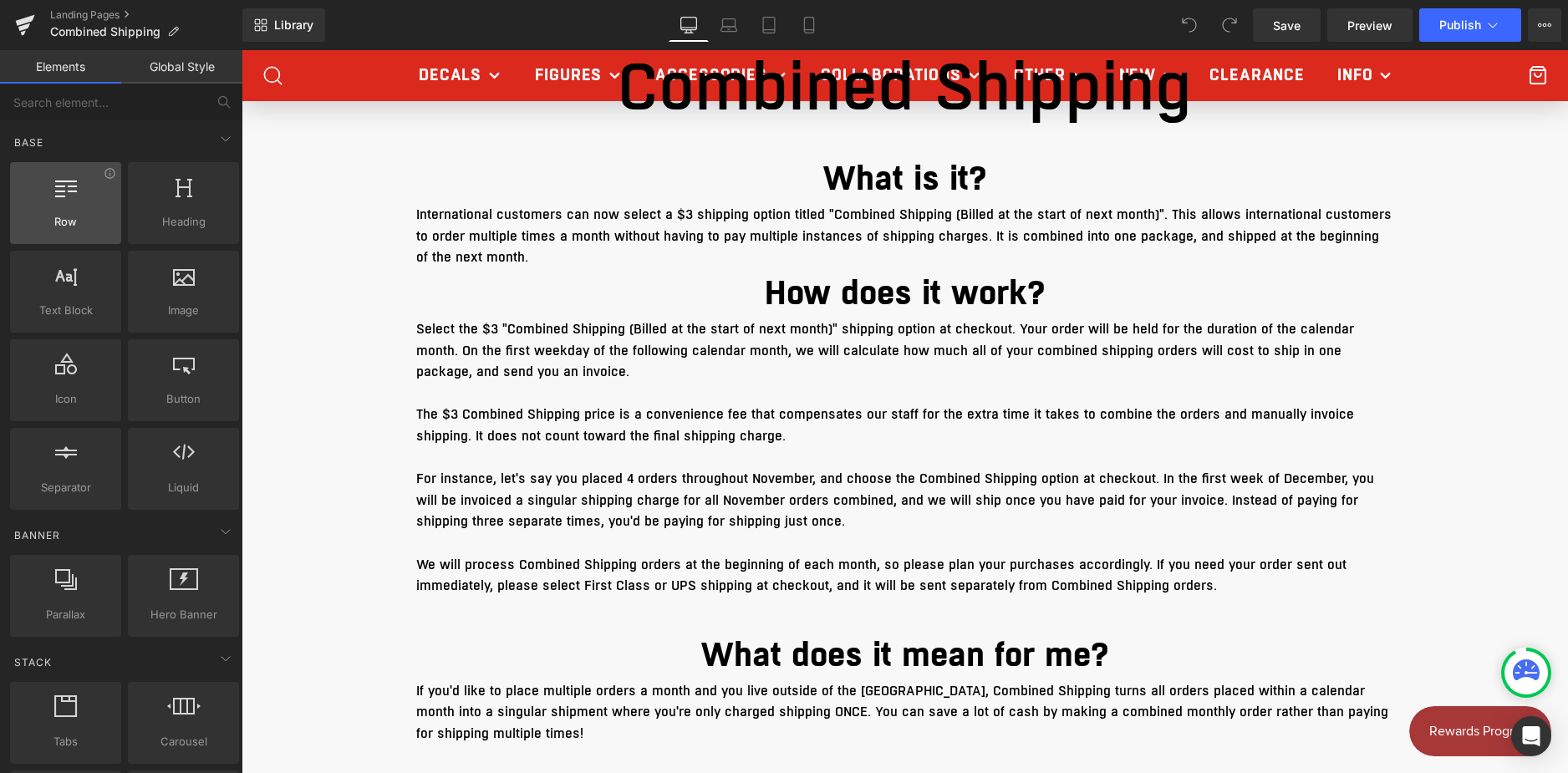
click at [108, 216] on span "Row" at bounding box center [65, 221] width 101 height 18
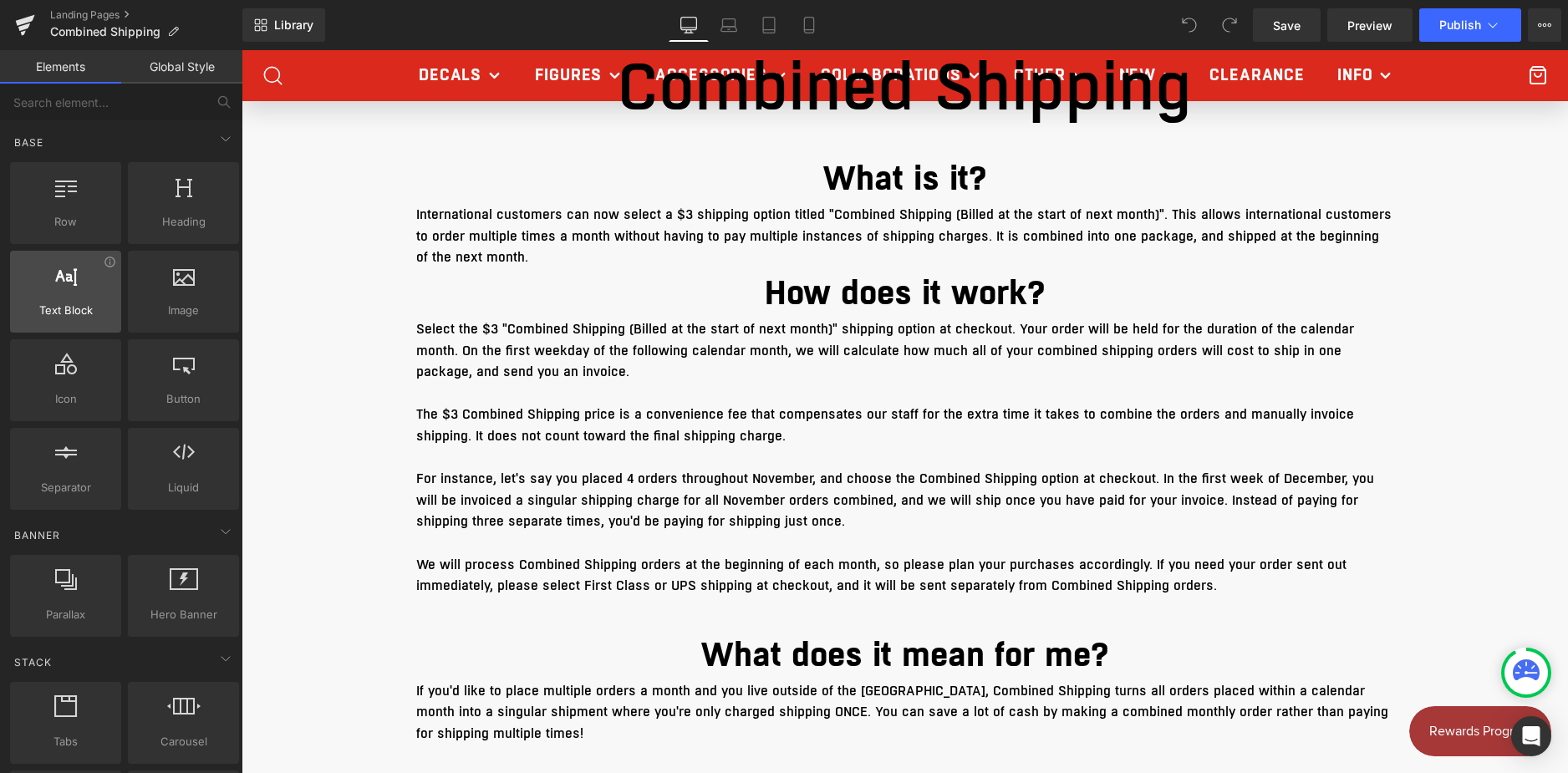
click at [85, 322] on div "Text Block texts, paragraphs, contents, blocks" at bounding box center [65, 292] width 111 height 82
click at [112, 266] on icon at bounding box center [109, 261] width 13 height 13
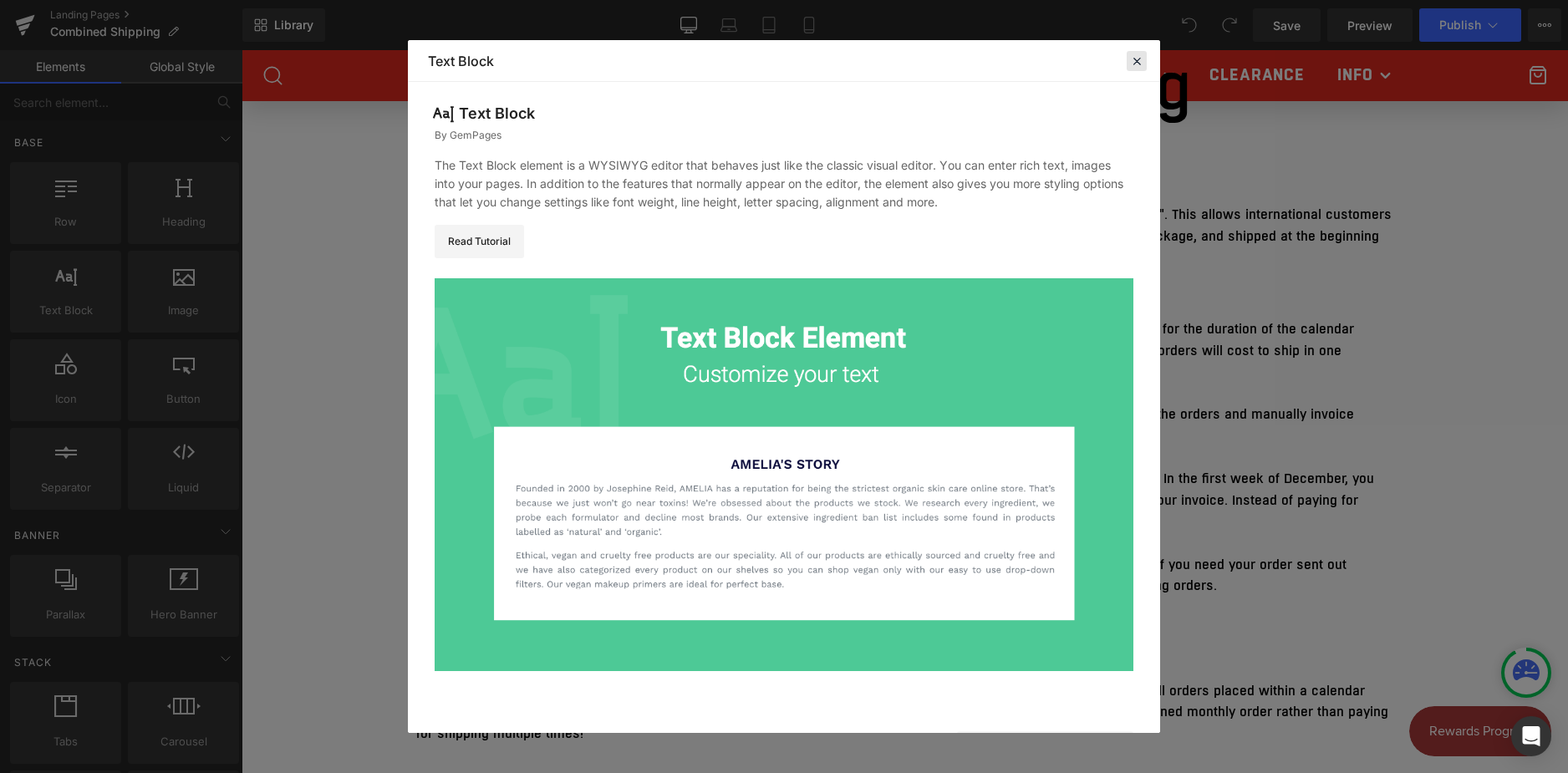
drag, startPoint x: 1136, startPoint y: 54, endPoint x: 891, endPoint y: 4, distance: 250.0
click at [1136, 54] on icon at bounding box center [1137, 61] width 15 height 15
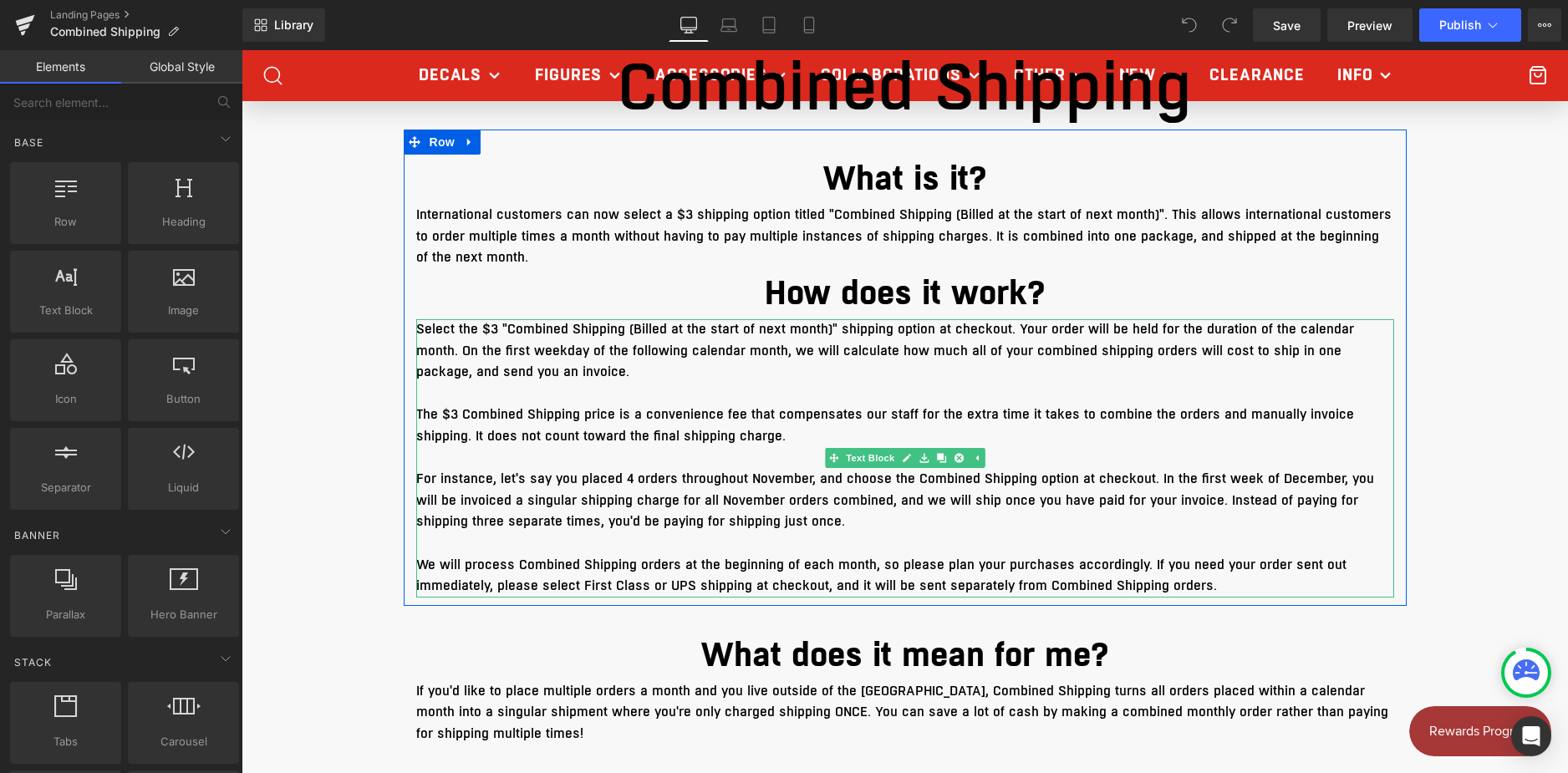
click at [599, 418] on span "The $3 Combined Shipping price is a convenience fee that compensates our staff …" at bounding box center [885, 425] width 938 height 40
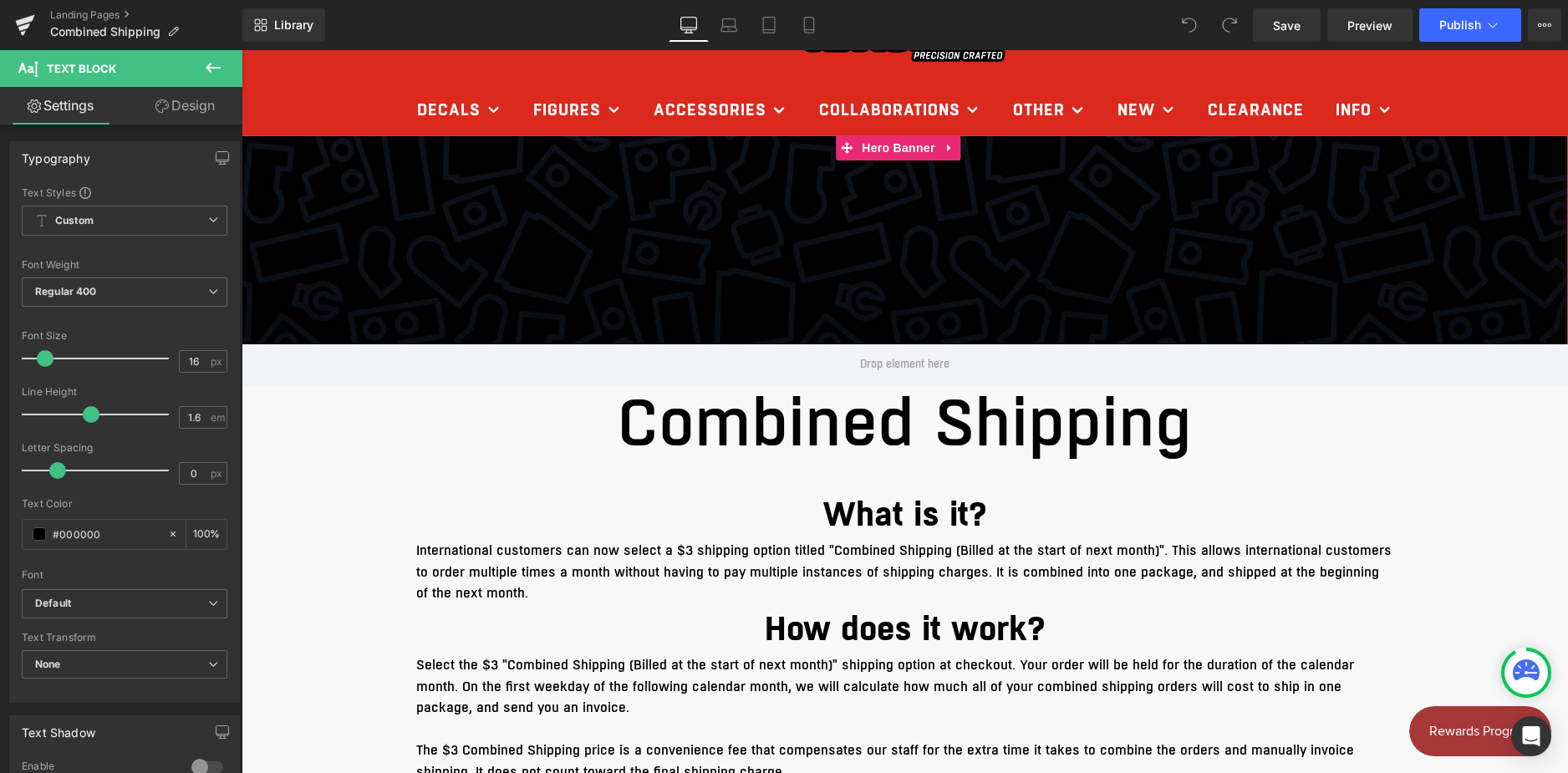
scroll to position [334, 0]
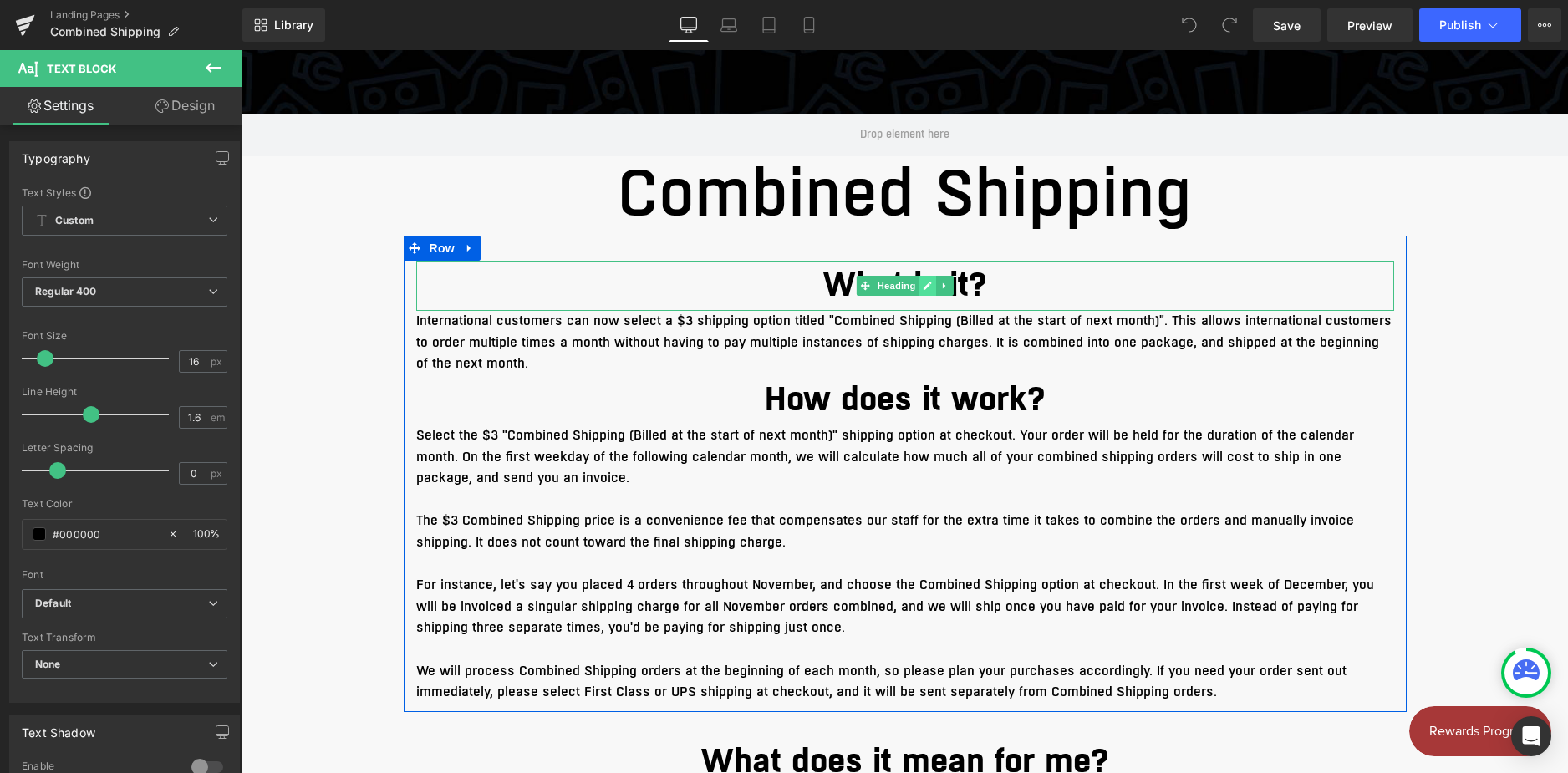
click at [930, 288] on link at bounding box center [927, 286] width 18 height 20
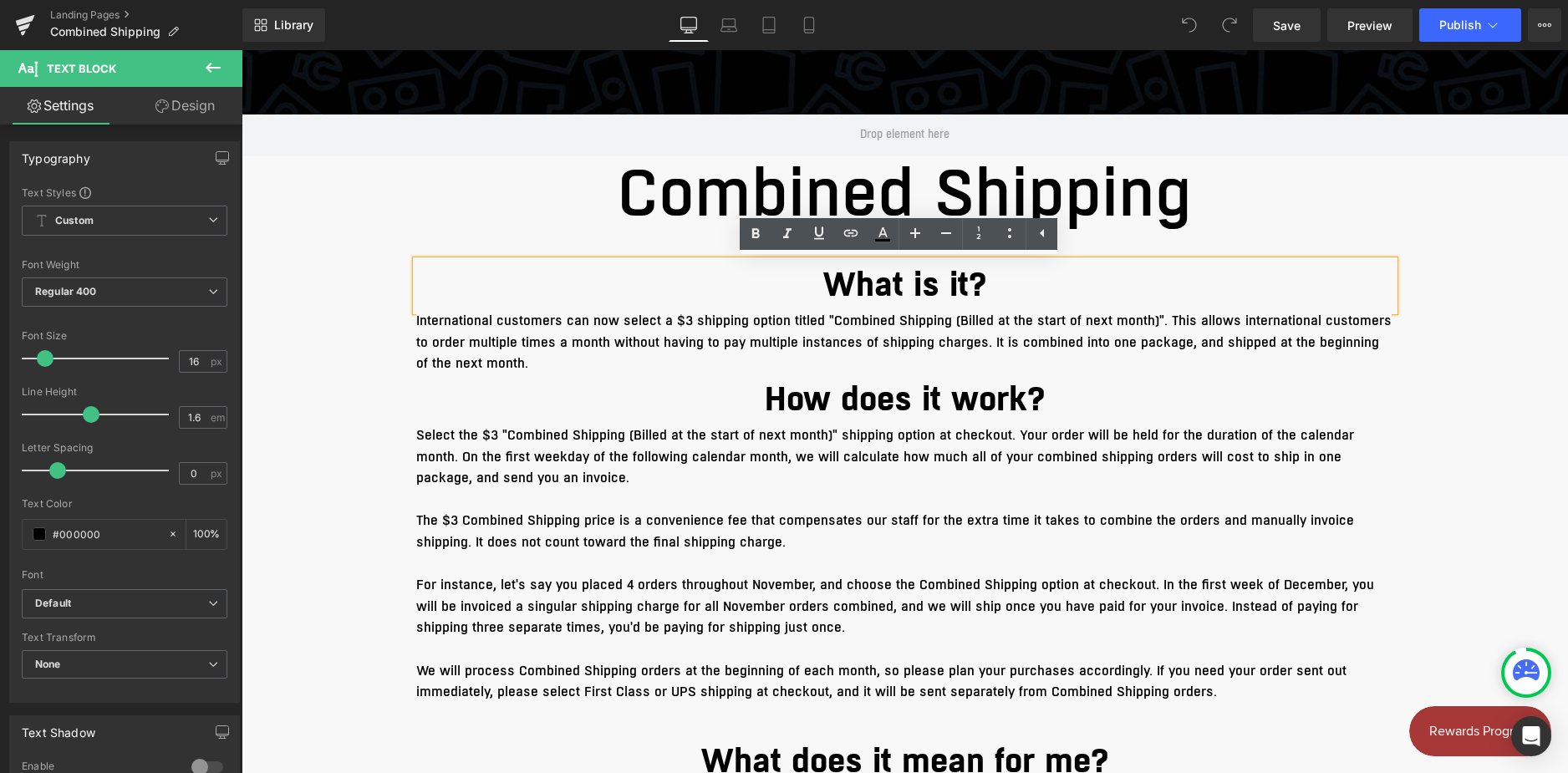
click at [930, 288] on h1 "What is it?" at bounding box center [905, 285] width 978 height 50
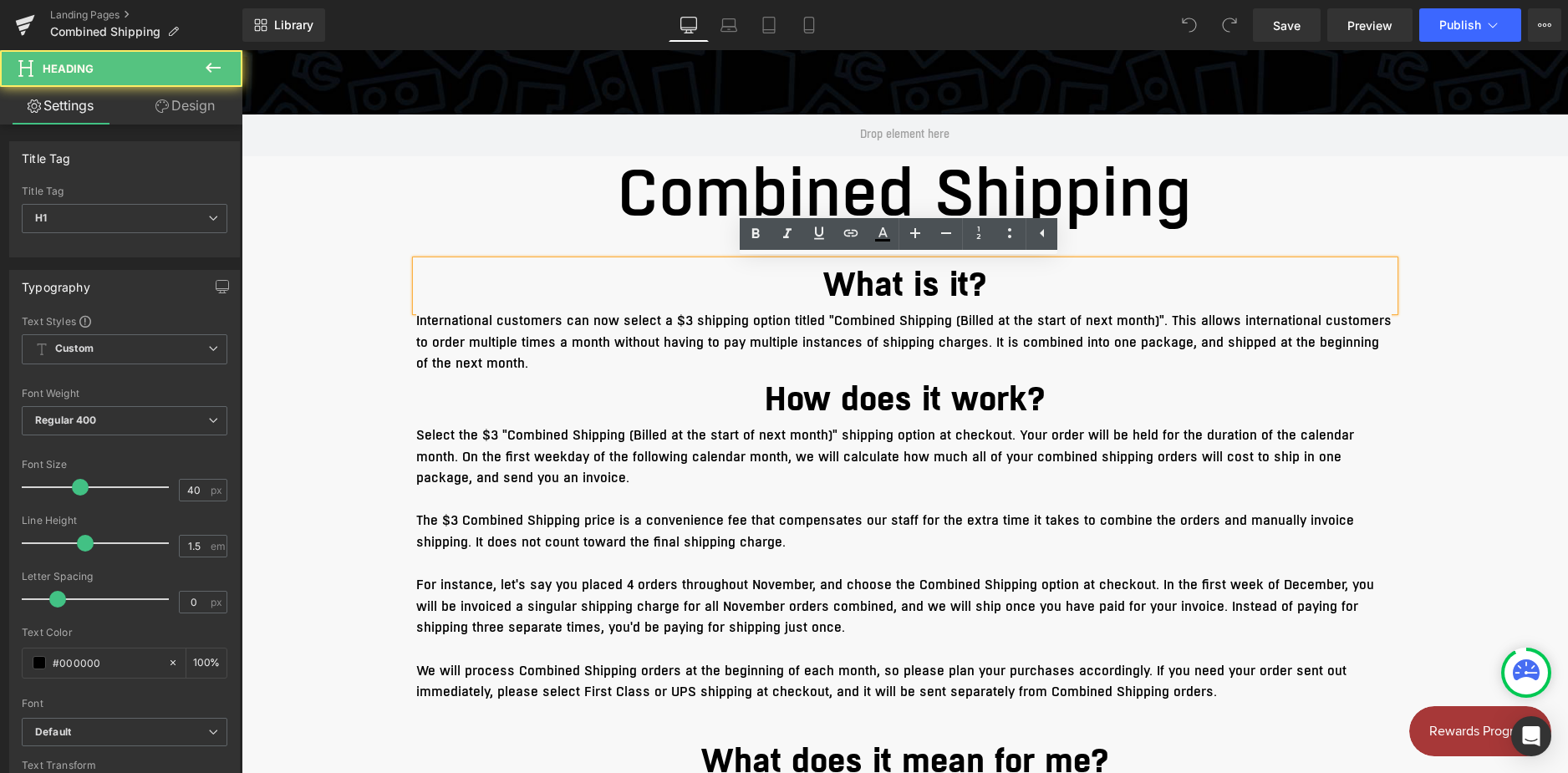
click at [930, 288] on h1 "What is it?" at bounding box center [905, 285] width 978 height 50
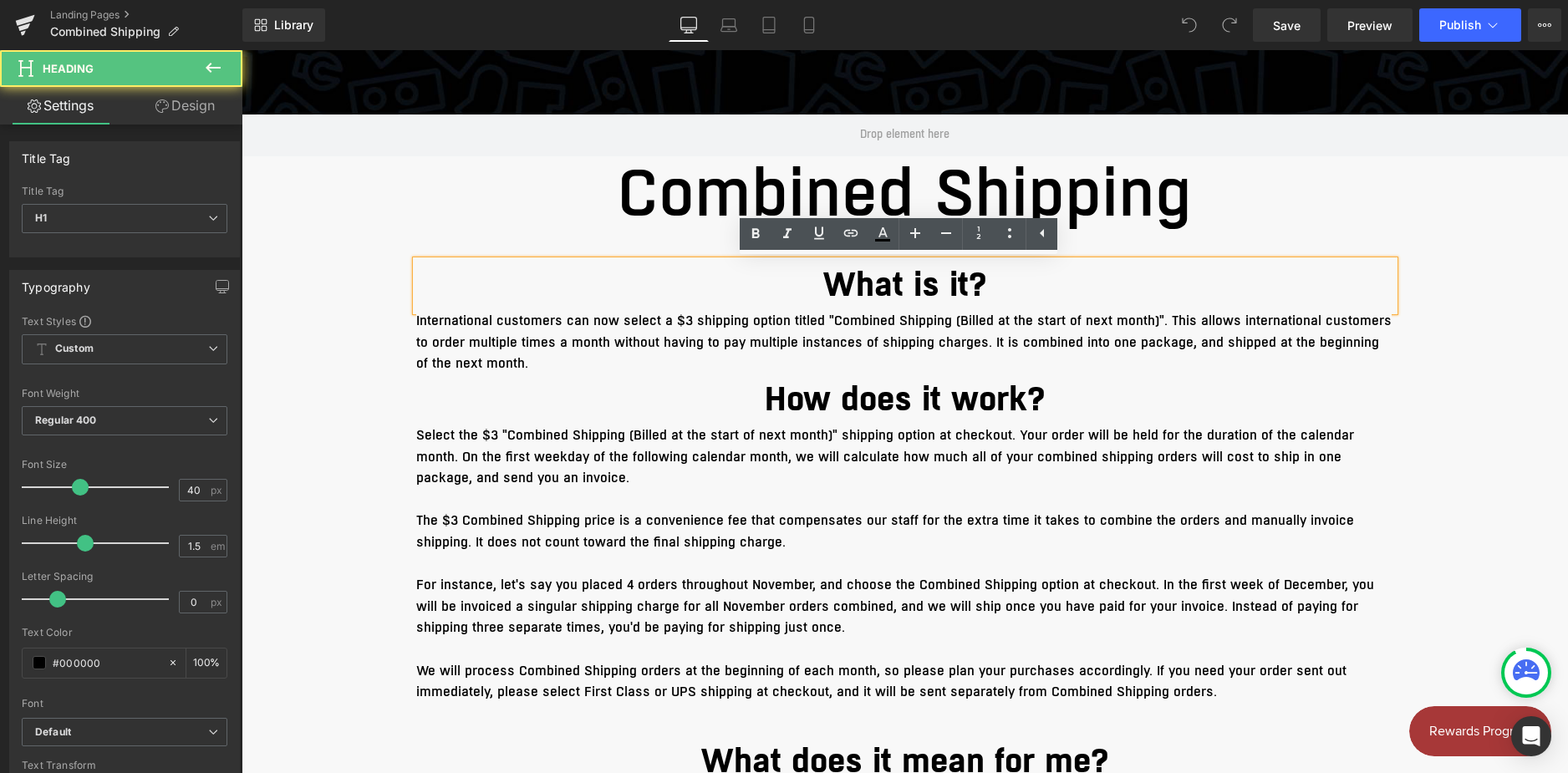
click at [930, 288] on h1 "What is it?" at bounding box center [905, 285] width 978 height 50
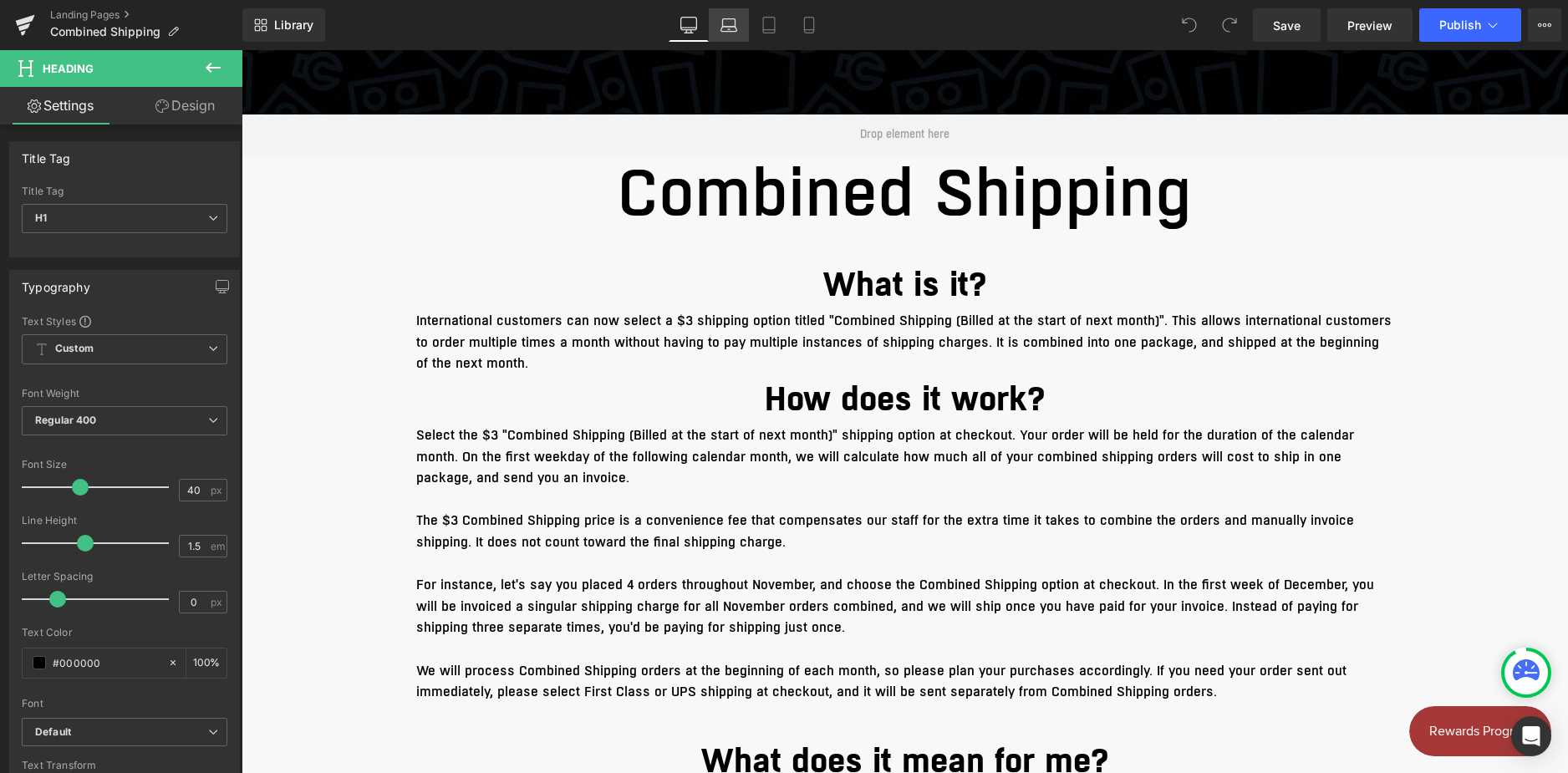
click at [721, 23] on icon at bounding box center [729, 25] width 17 height 17
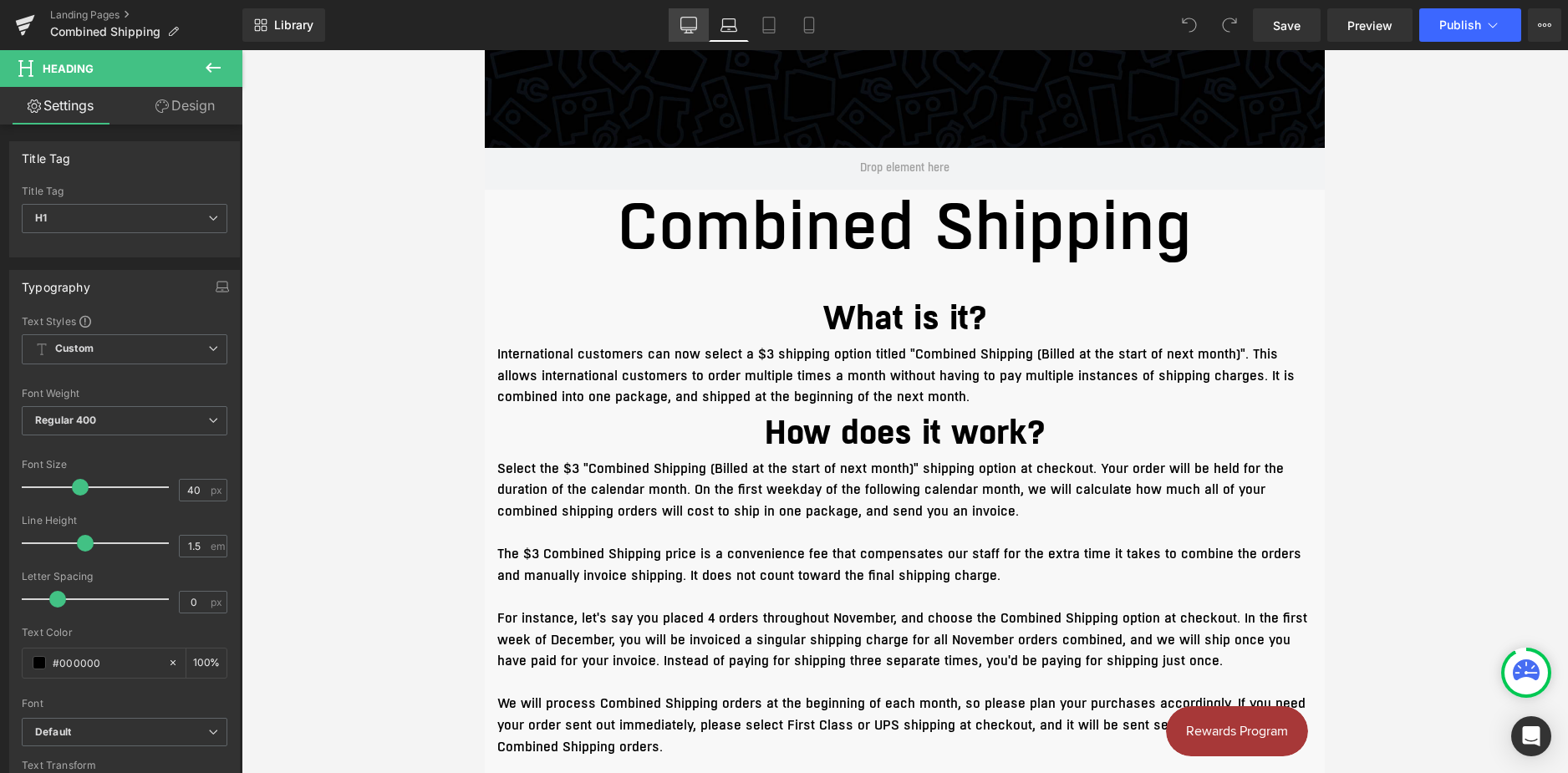
click at [692, 25] on icon at bounding box center [689, 25] width 17 height 17
type input "100"
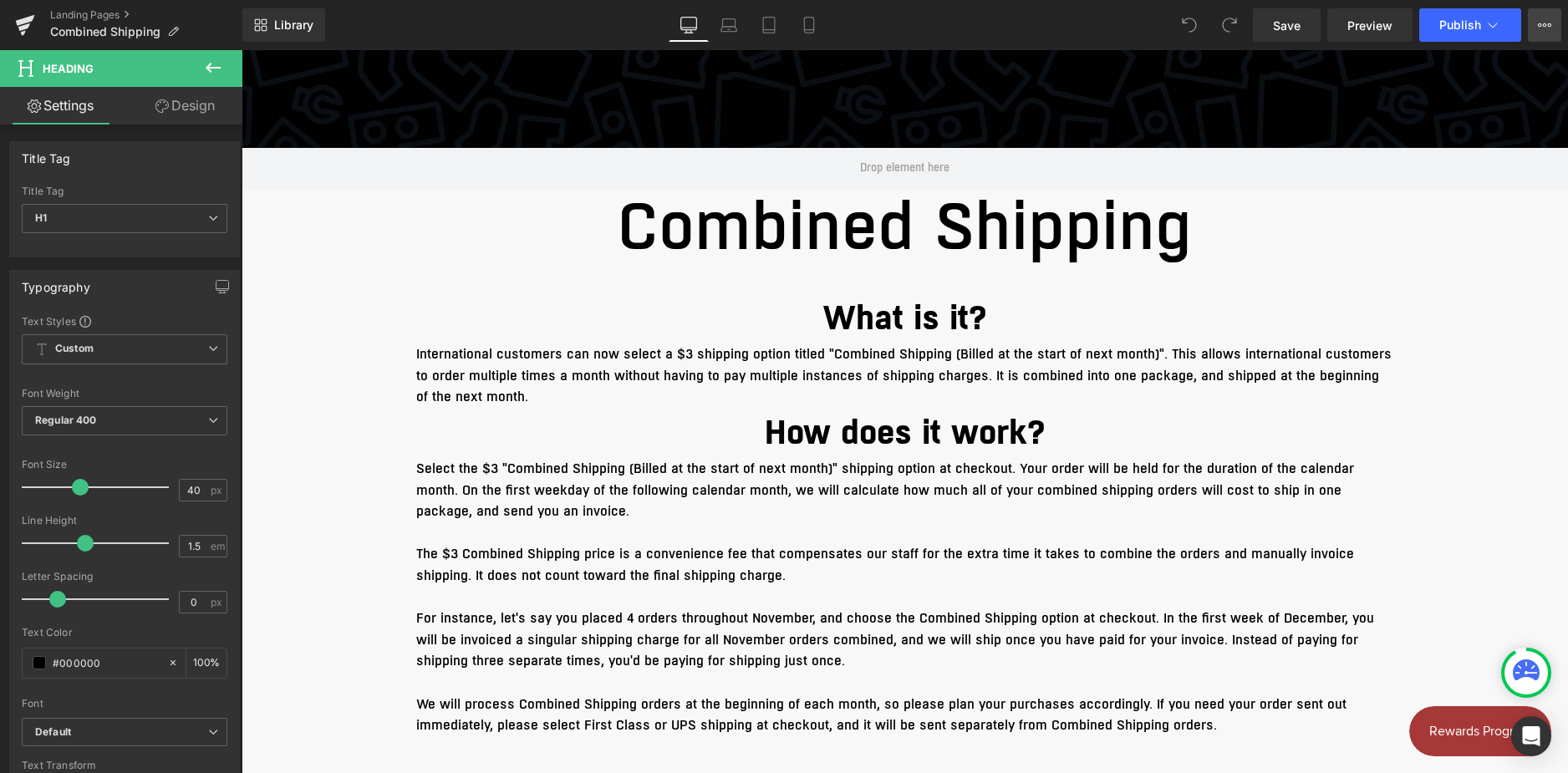
click at [1555, 15] on button "View Live Page View with current Template Save Template to Library Schedule Pub…" at bounding box center [1544, 25] width 33 height 33
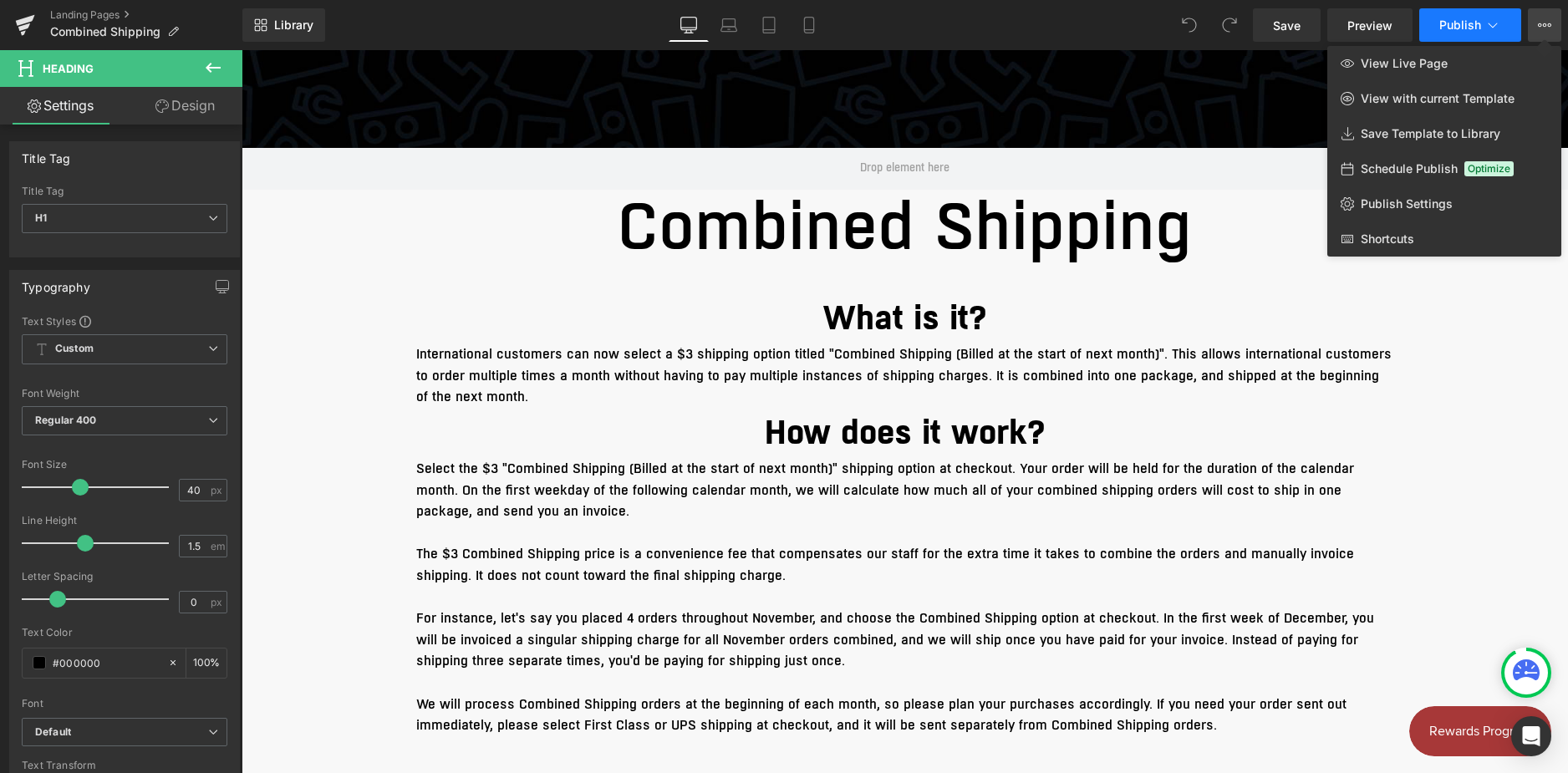
click at [1497, 19] on icon at bounding box center [1493, 25] width 17 height 17
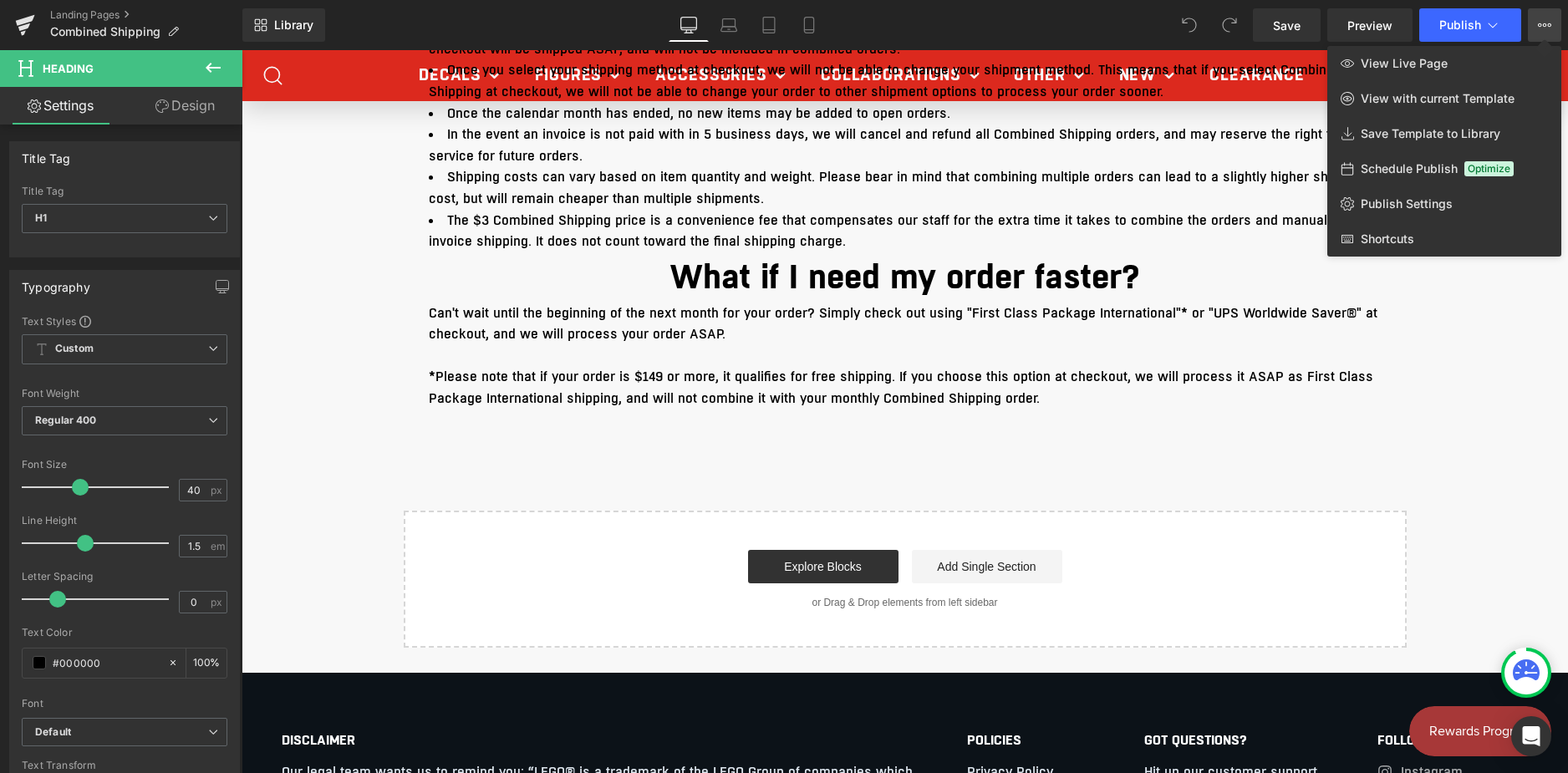
scroll to position [1220, 0]
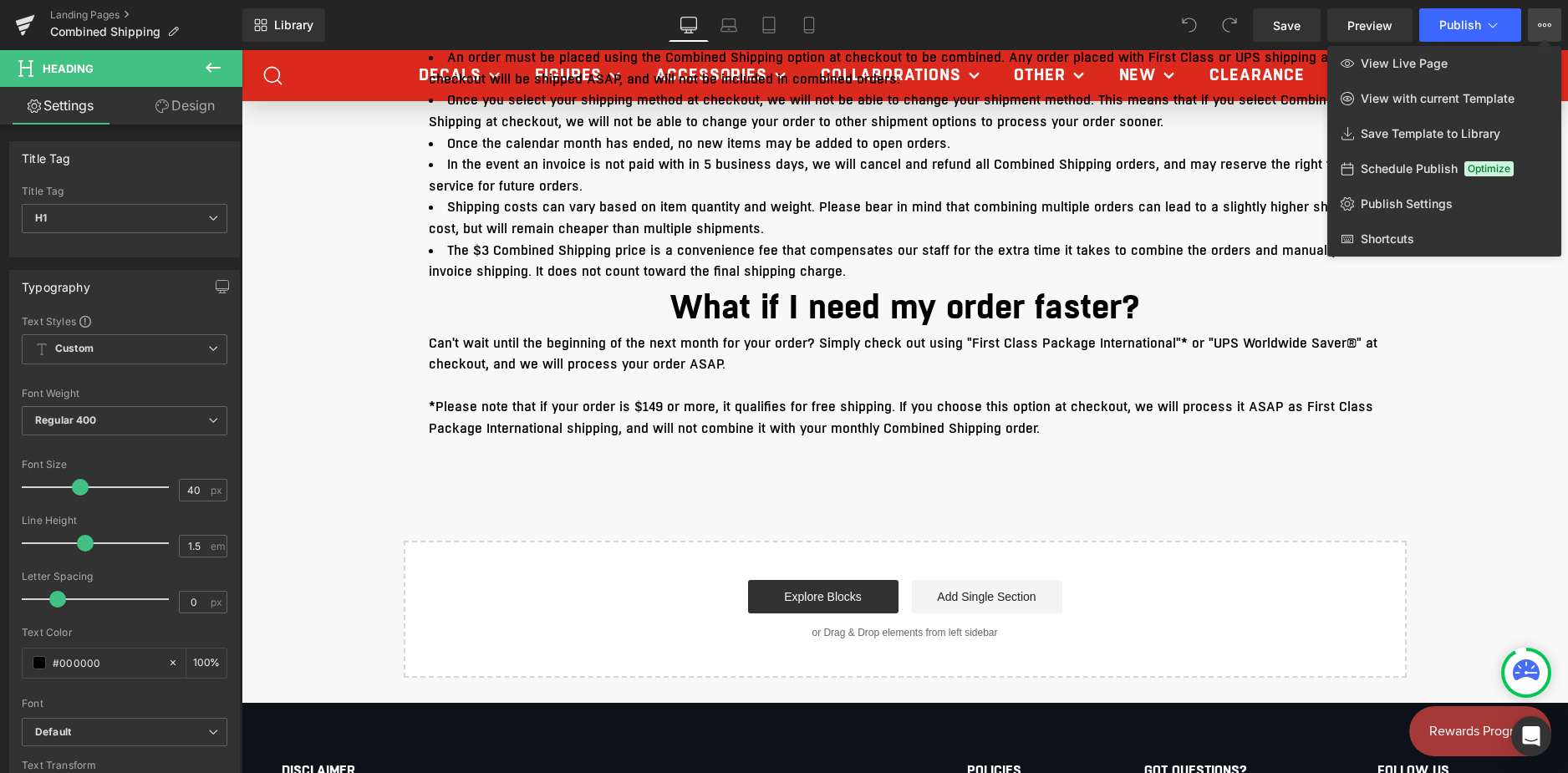
click at [638, 451] on div "Guidelines Heading The Combined Shipping option is only available to Internatio…" at bounding box center [905, 204] width 1003 height 506
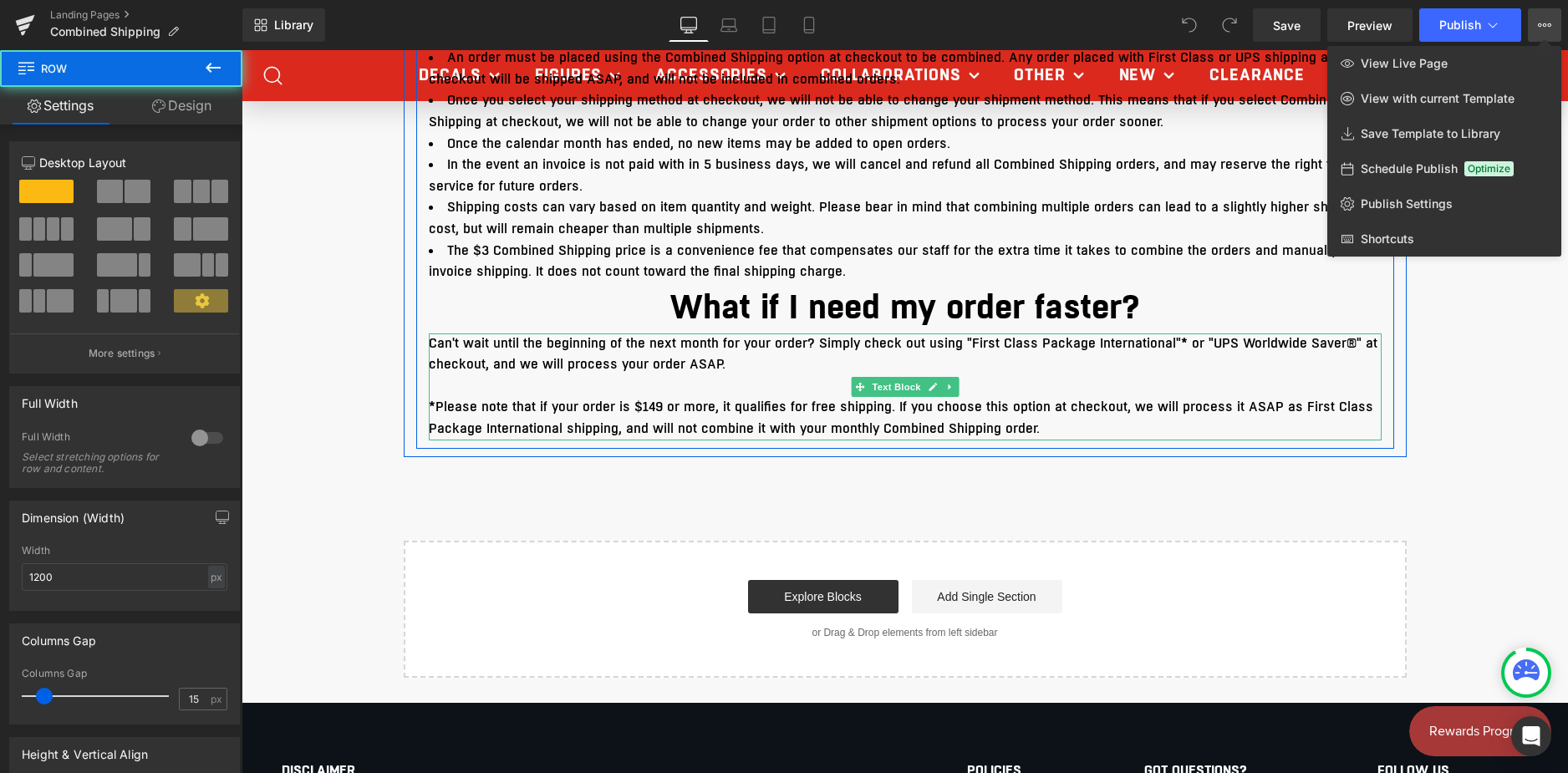
click at [630, 426] on p "*Please note that if your order is $149 or more, it qualifies for free shipping…" at bounding box center [904, 418] width 953 height 42
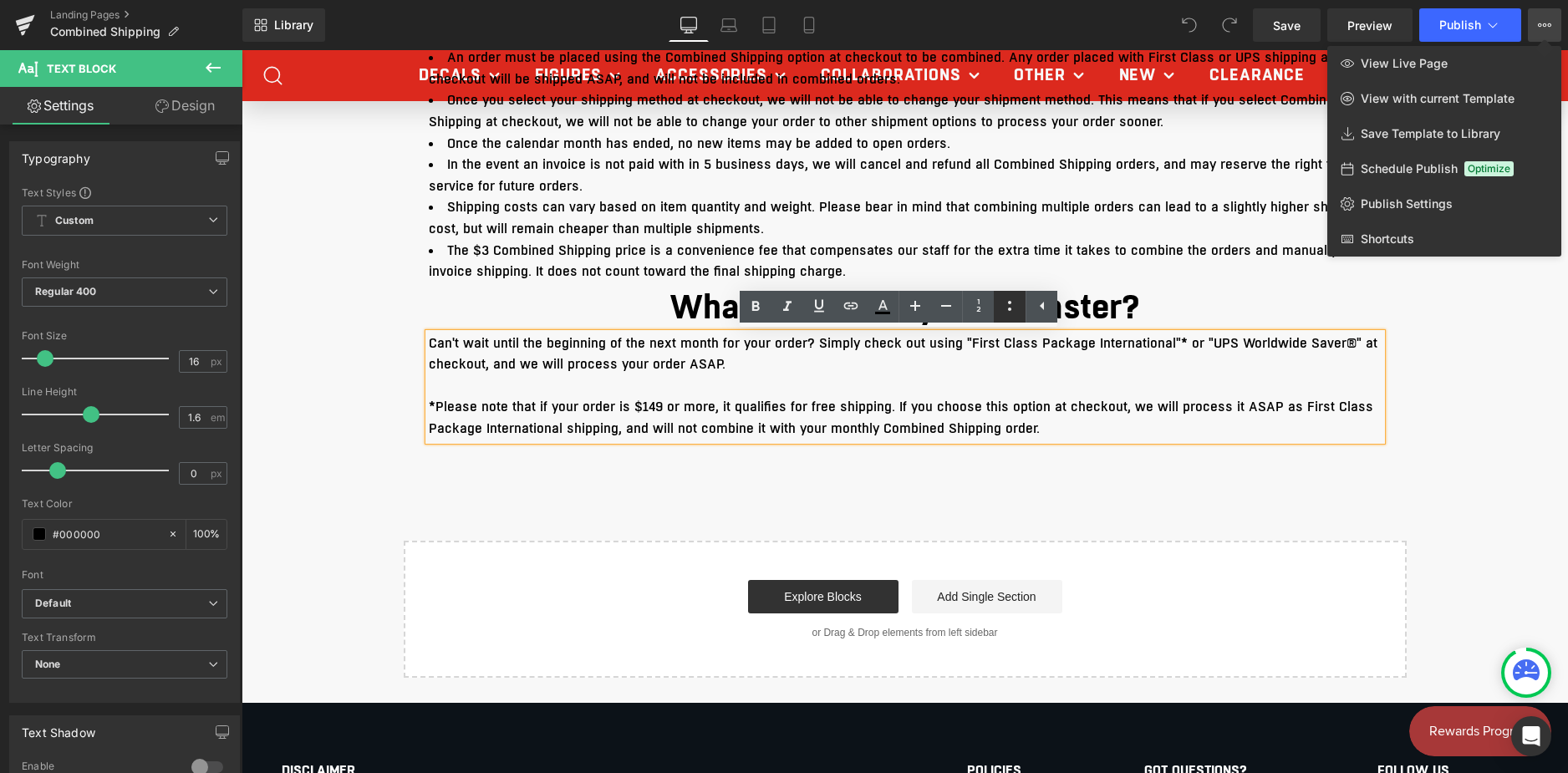
click at [1011, 301] on icon at bounding box center [1010, 306] width 20 height 20
click at [1048, 305] on icon at bounding box center [1043, 306] width 20 height 20
click at [1014, 304] on icon at bounding box center [1011, 306] width 20 height 20
click at [1027, 384] on p at bounding box center [904, 387] width 953 height 22
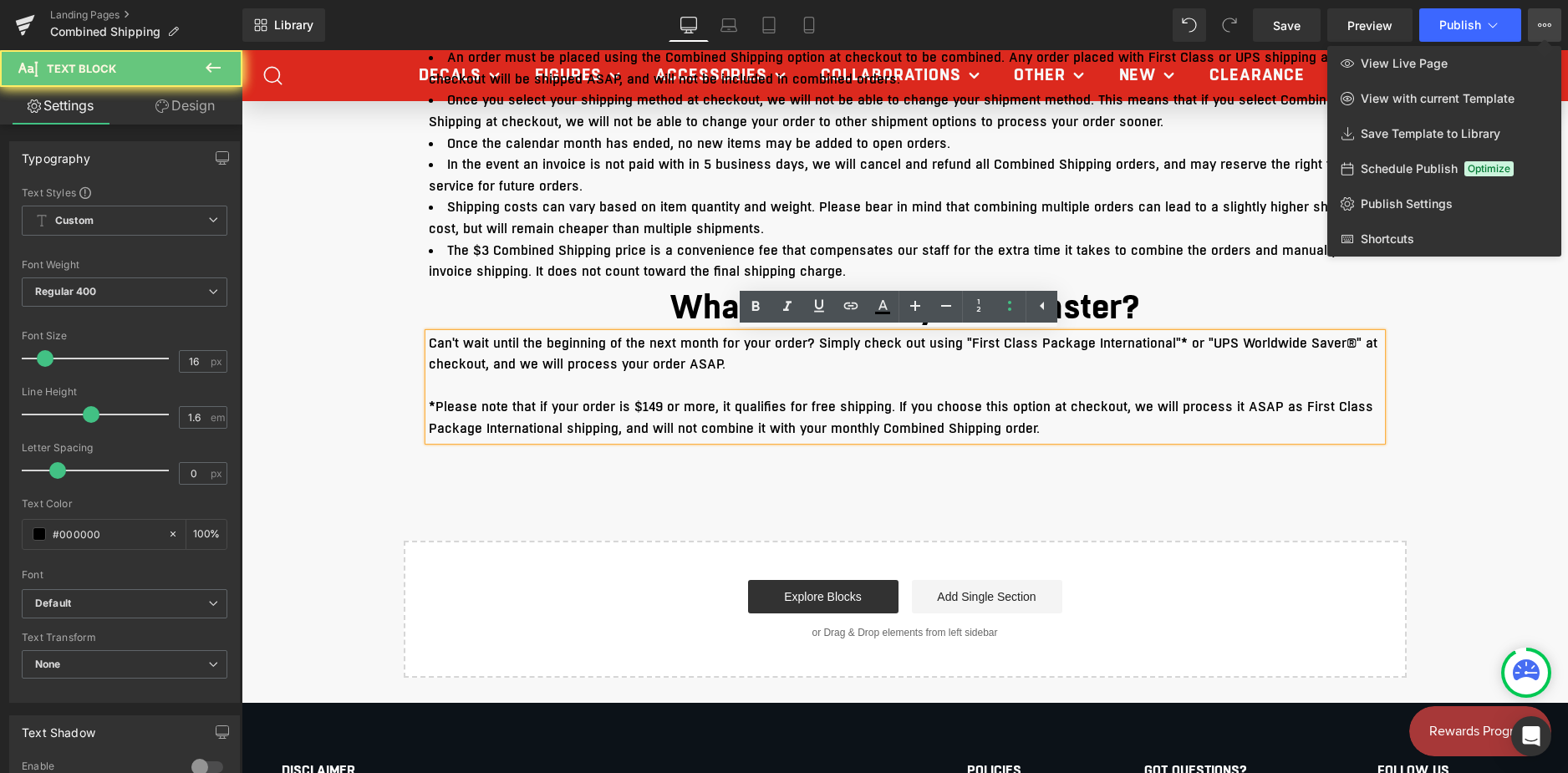
click at [848, 415] on p "*Please note that if your order is $149 or more, it qualifies for free shipping…" at bounding box center [904, 418] width 953 height 42
drag, startPoint x: 848, startPoint y: 415, endPoint x: 575, endPoint y: 347, distance: 281.3
click at [575, 347] on div "Can't wait until the beginning of the next month for your order? Simply check o…" at bounding box center [904, 387] width 953 height 107
drag, startPoint x: 549, startPoint y: 350, endPoint x: 696, endPoint y: 406, distance: 157.3
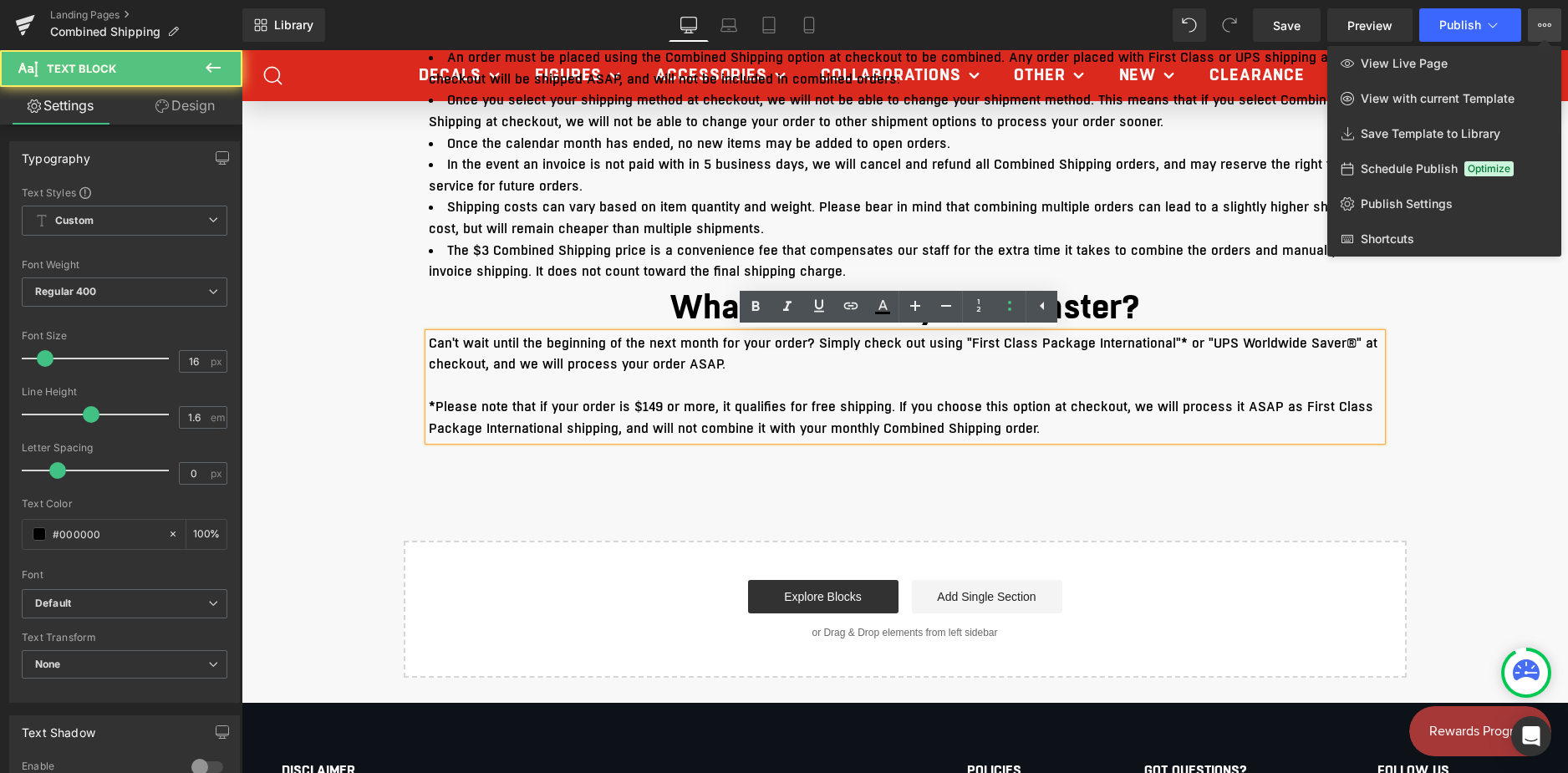
click at [696, 406] on div "Can't wait until the beginning of the next month for your order? Simply check o…" at bounding box center [904, 387] width 953 height 107
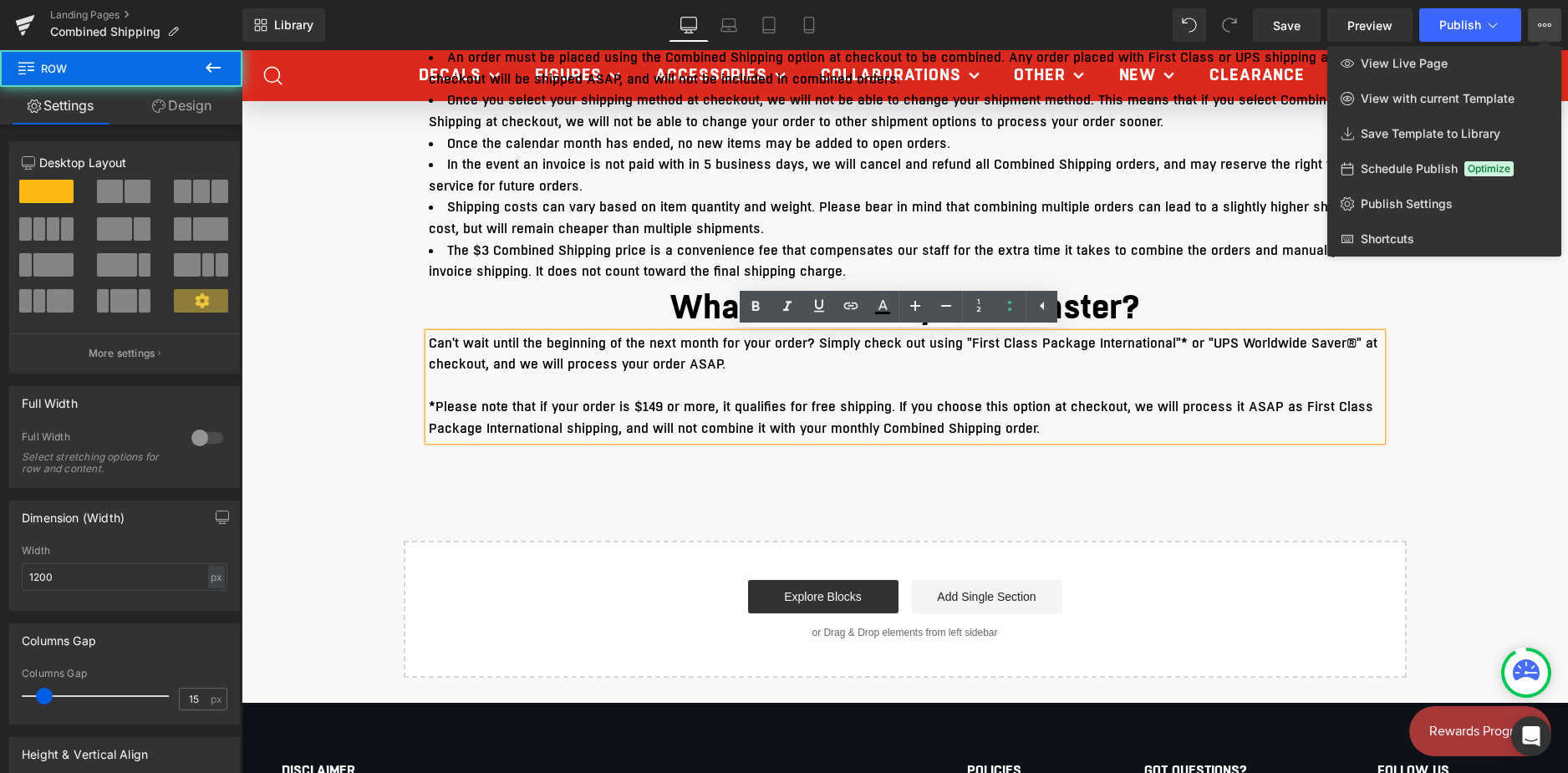
click at [410, 373] on div "Guidelines Heading The Combined Shipping option is only available to Internatio…" at bounding box center [905, 200] width 1003 height 497
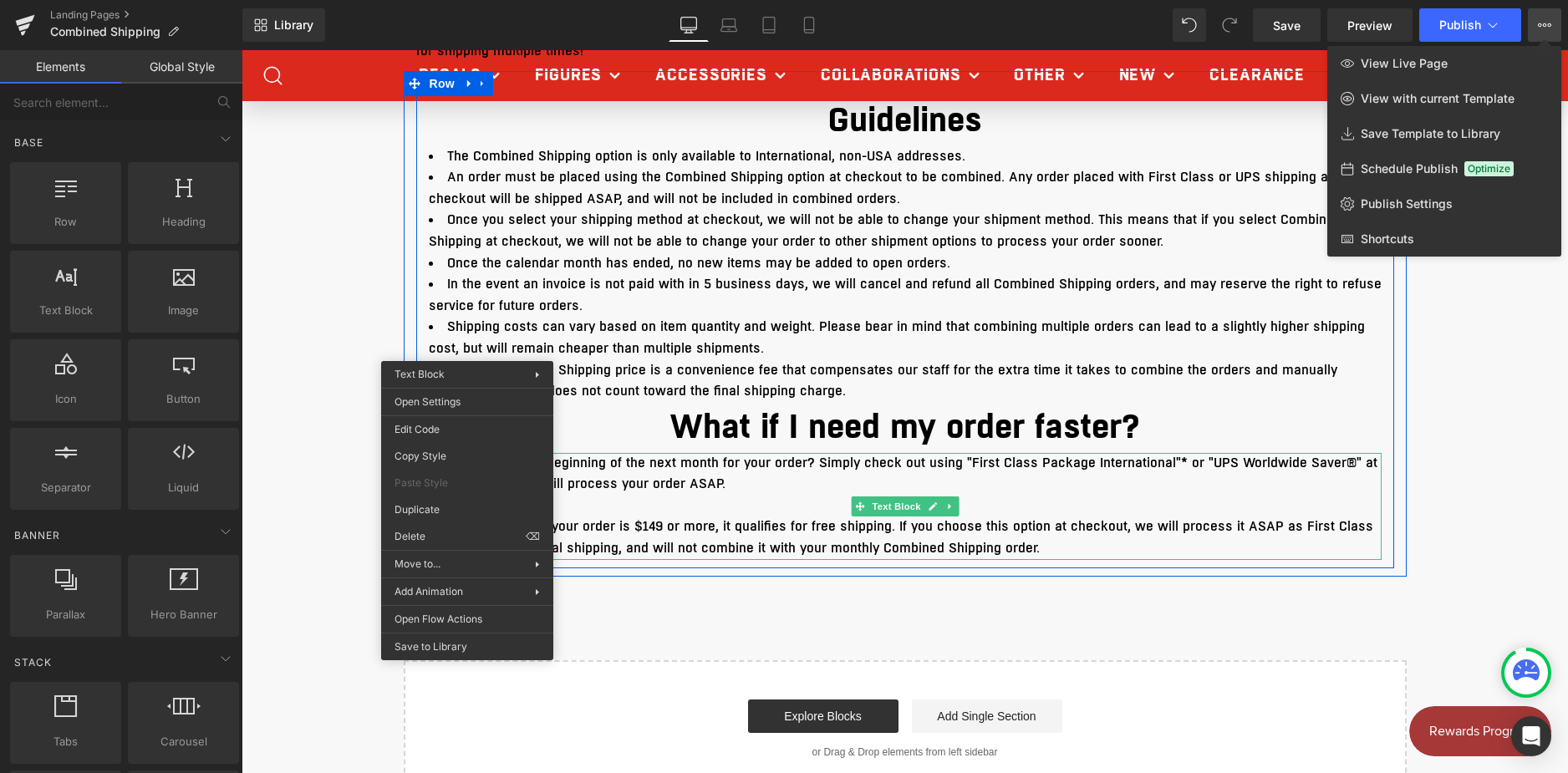
scroll to position [970, 0]
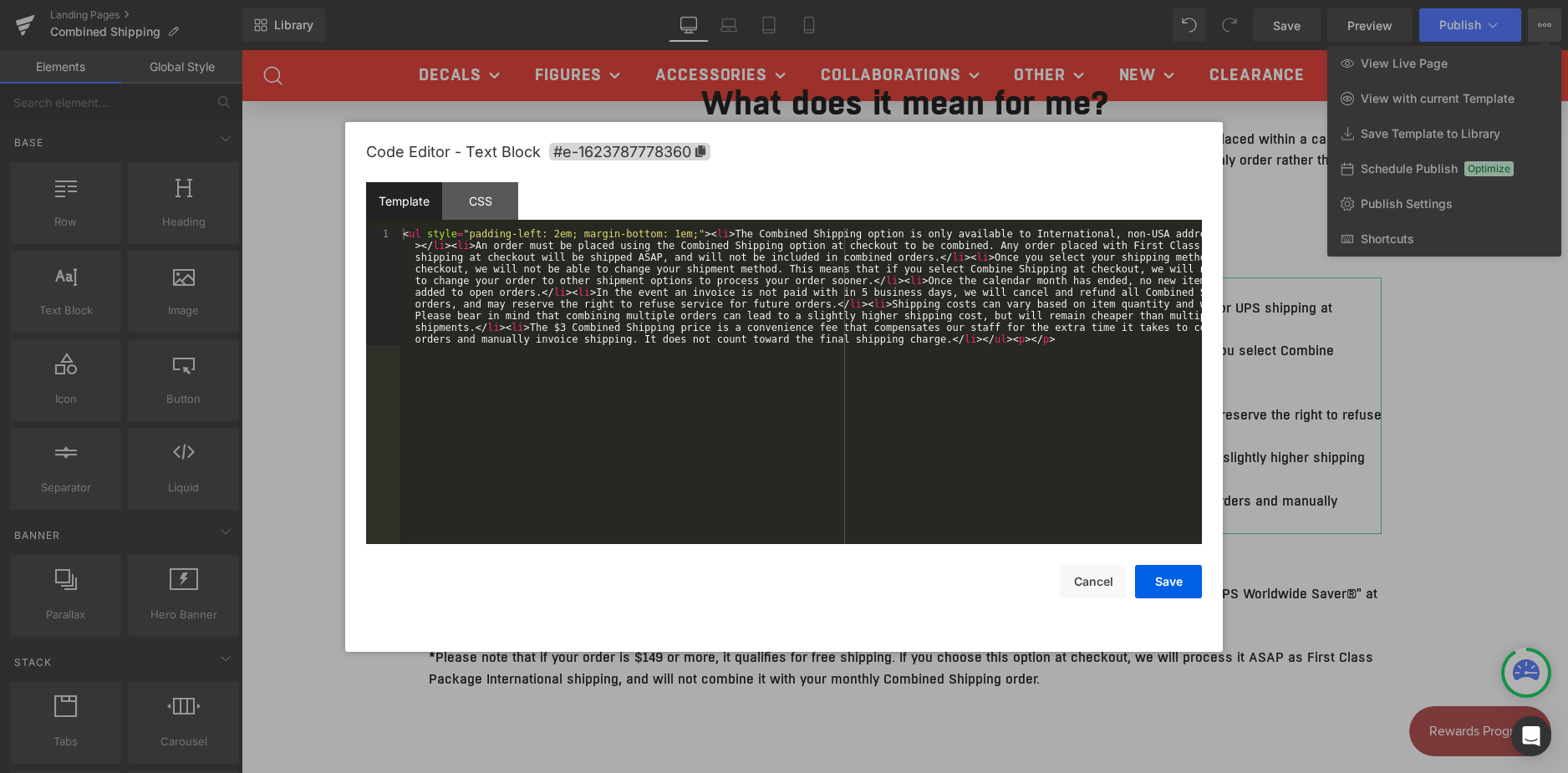
click at [680, 0] on div "Text Block You are previewing how the will restyle your page. You can not edit …" at bounding box center [784, 0] width 1568 height 0
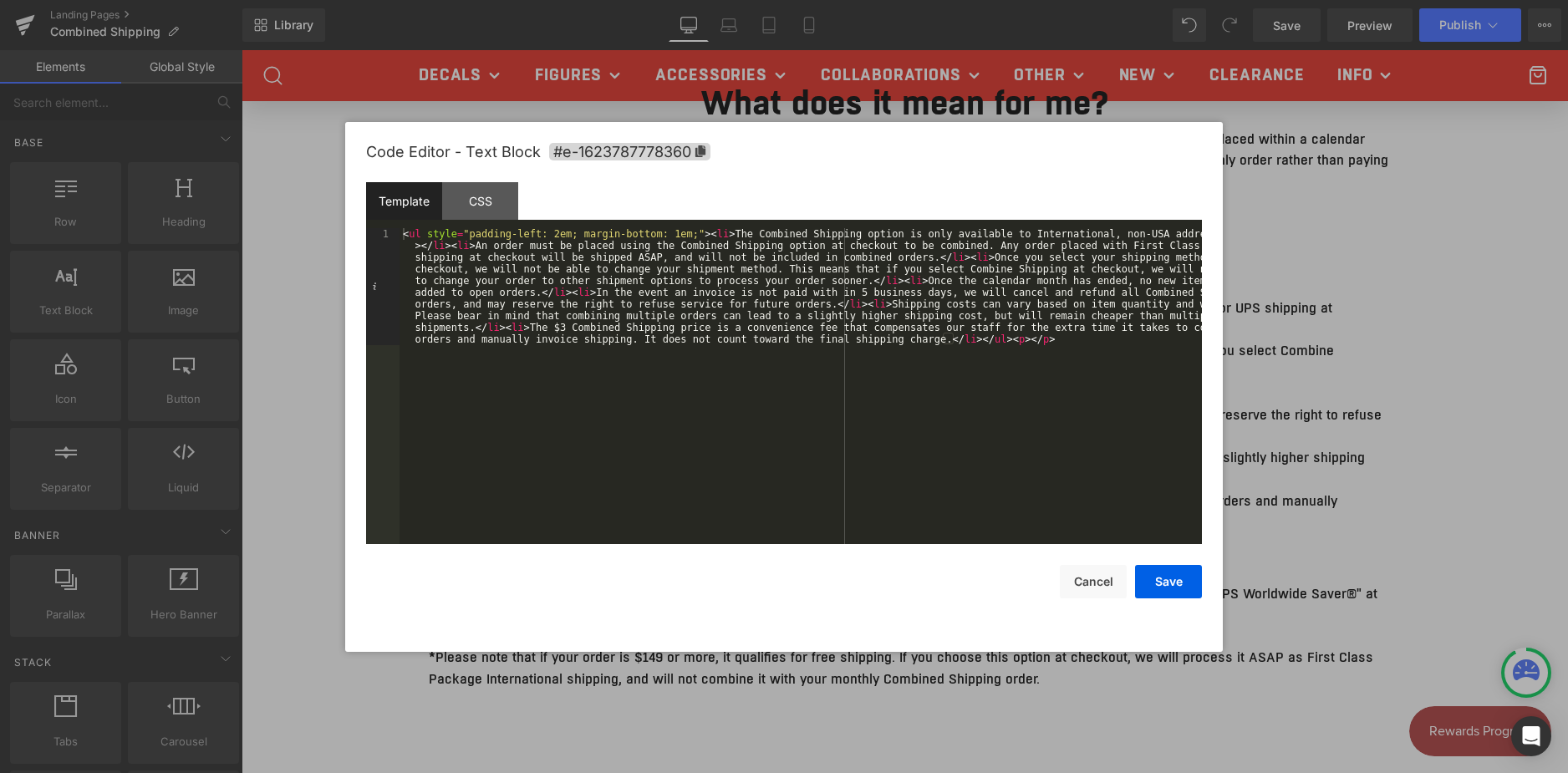
click at [448, 299] on div "< ul style = "padding-left: 2em; margin-bottom: 1em;" > < li > The Combined Shi…" at bounding box center [801, 503] width 803 height 550
click at [1171, 585] on button "Save" at bounding box center [1168, 581] width 67 height 33
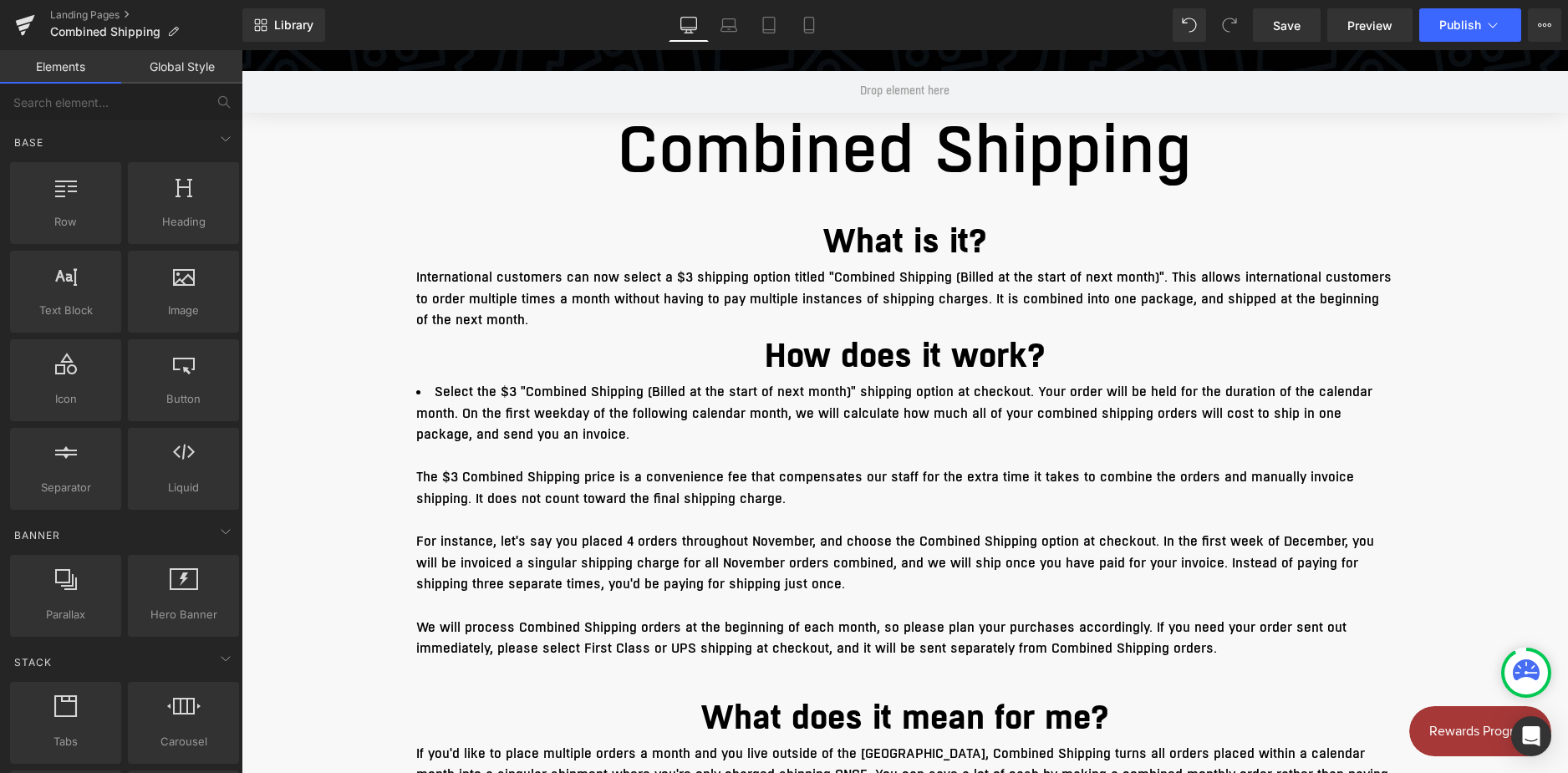
scroll to position [384, 0]
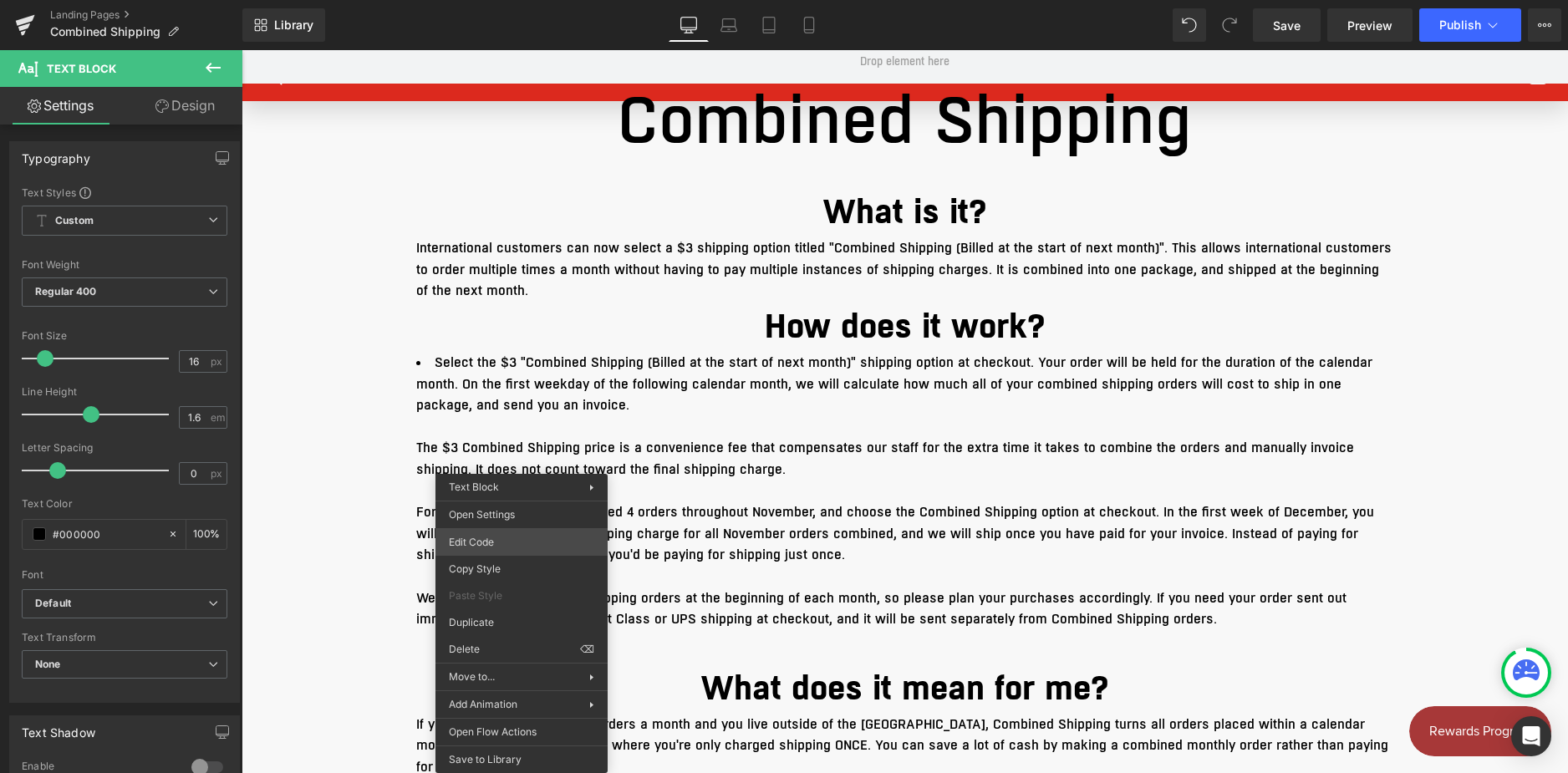
click at [521, 0] on div "Text Block You are previewing how the will restyle your page. You can not edit …" at bounding box center [784, 0] width 1568 height 0
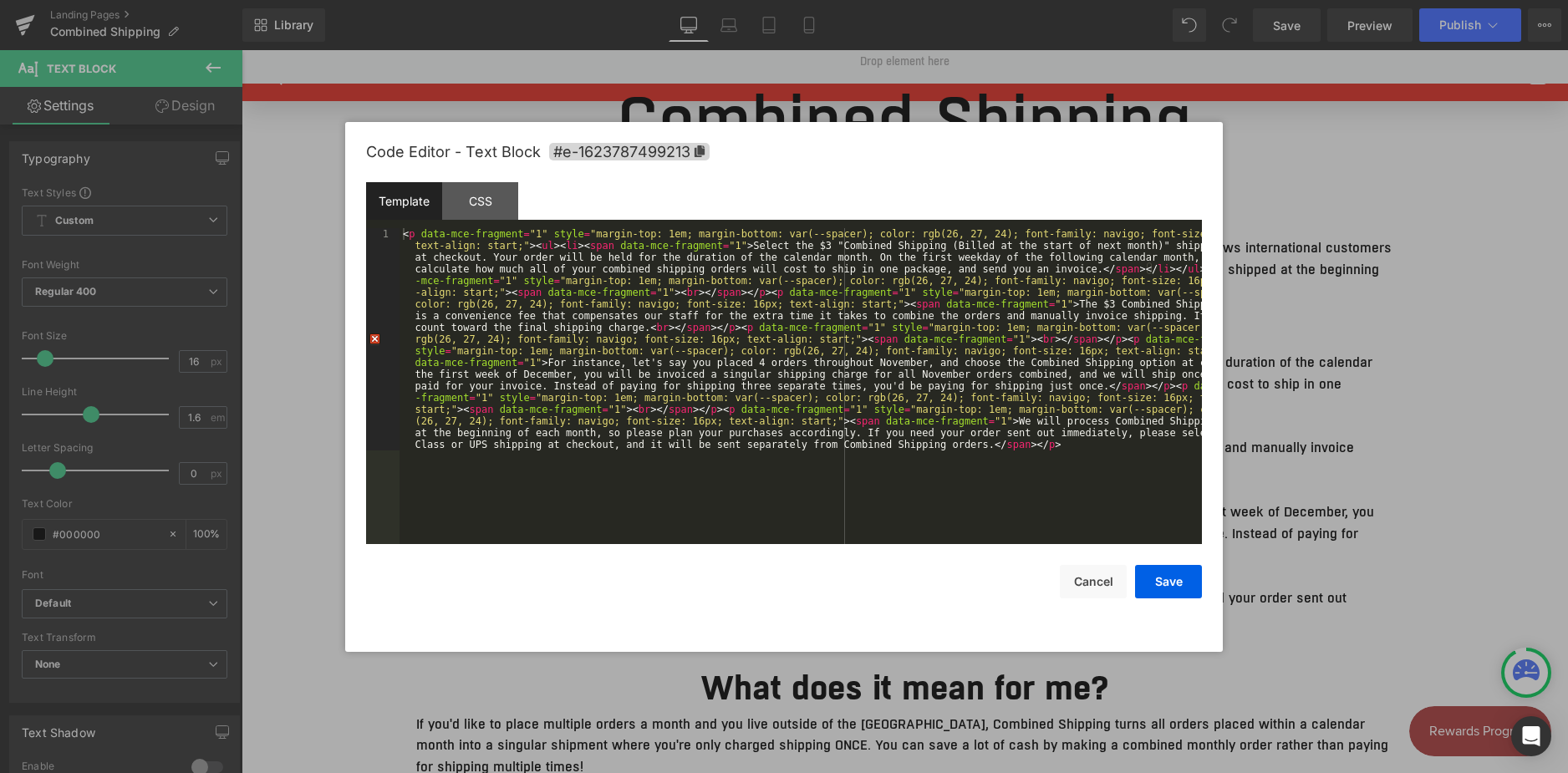
click at [729, 382] on div "< p data-mce-fragment = "1" style = "margin-top: 1em; margin-bottom: var(--spac…" at bounding box center [801, 608] width 803 height 761
click at [1176, 580] on button "Save" at bounding box center [1168, 581] width 67 height 33
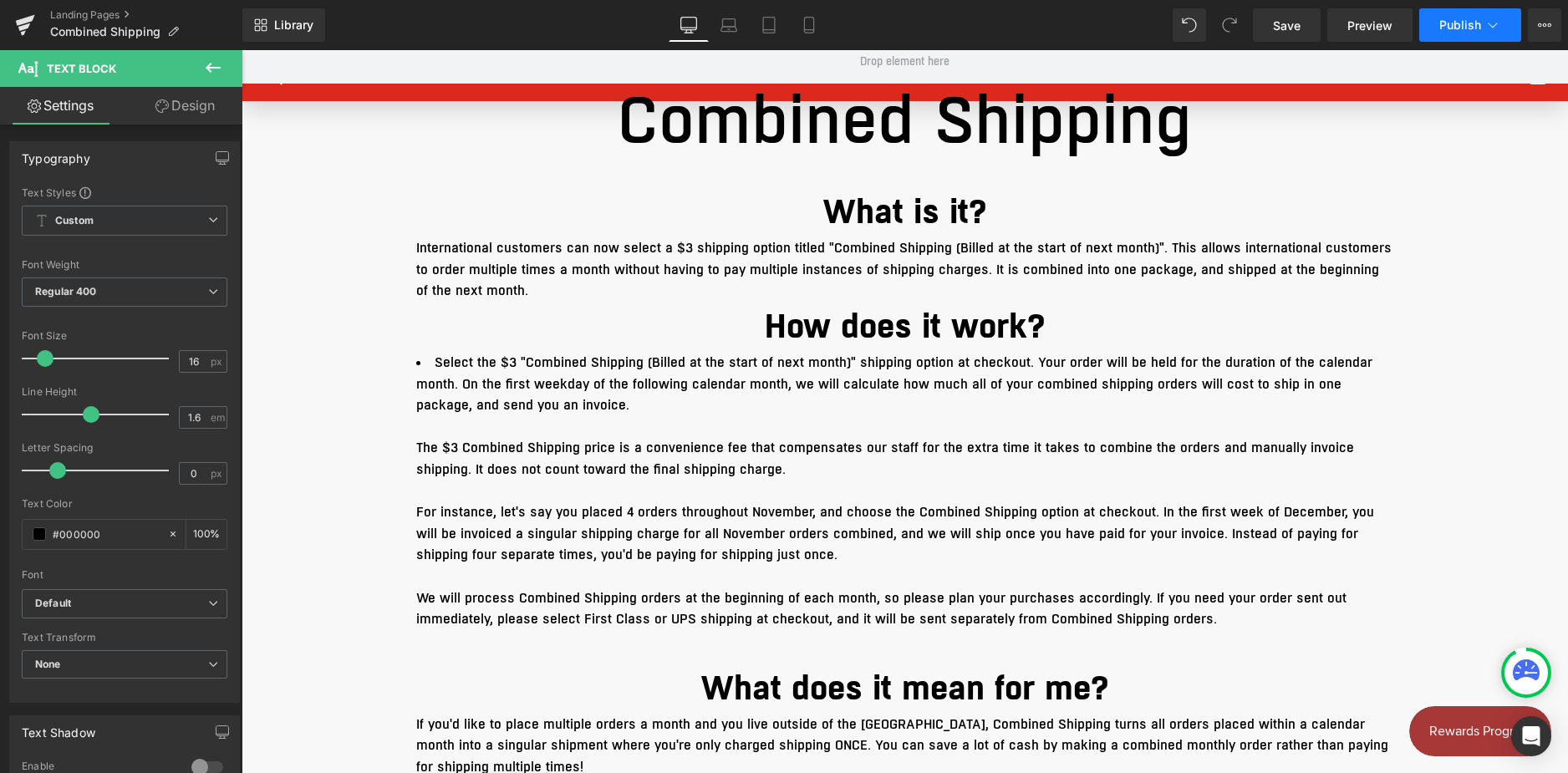
click at [1458, 21] on span "Publish" at bounding box center [1460, 25] width 42 height 14
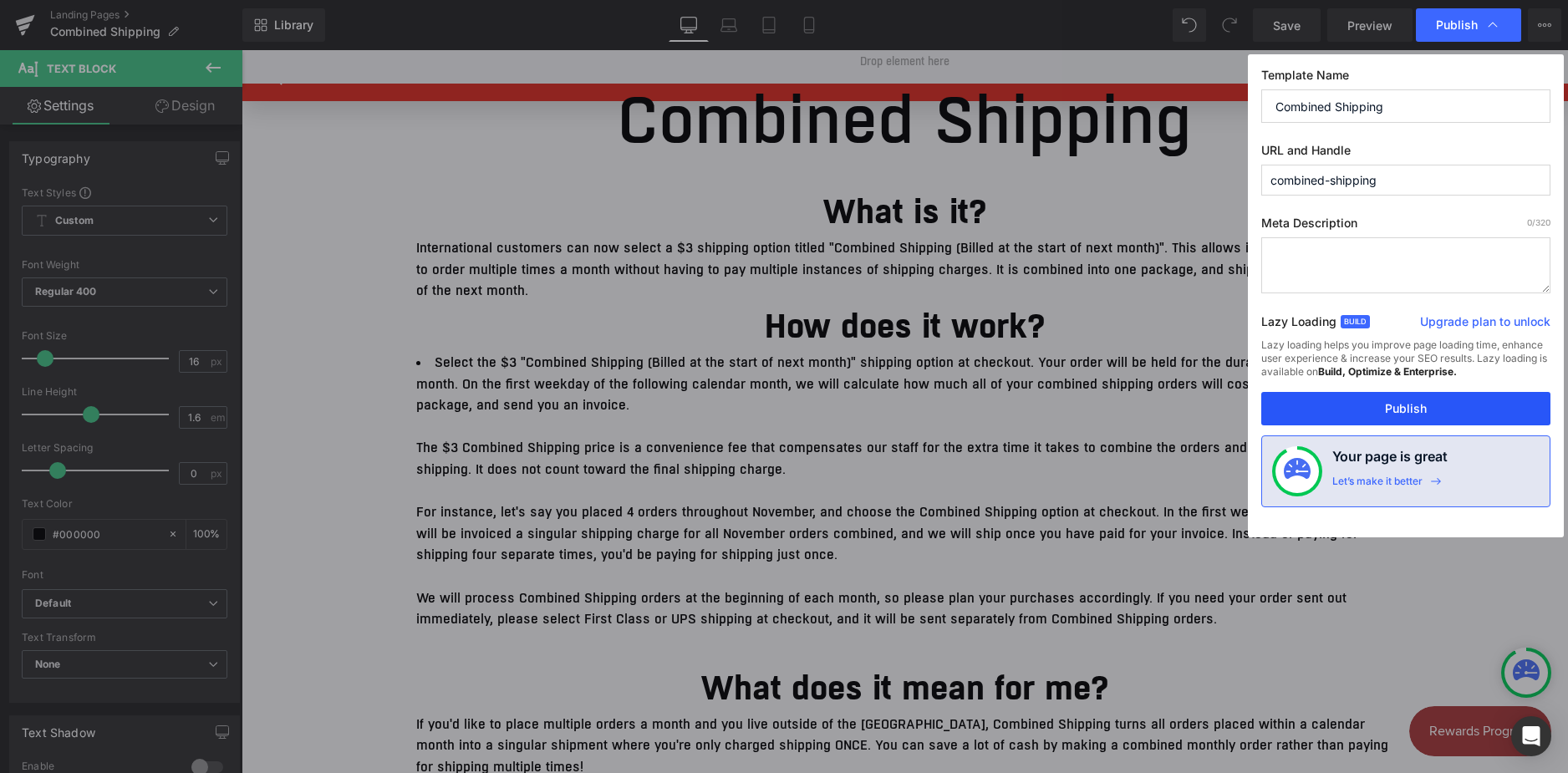
click at [1383, 410] on button "Publish" at bounding box center [1406, 408] width 289 height 33
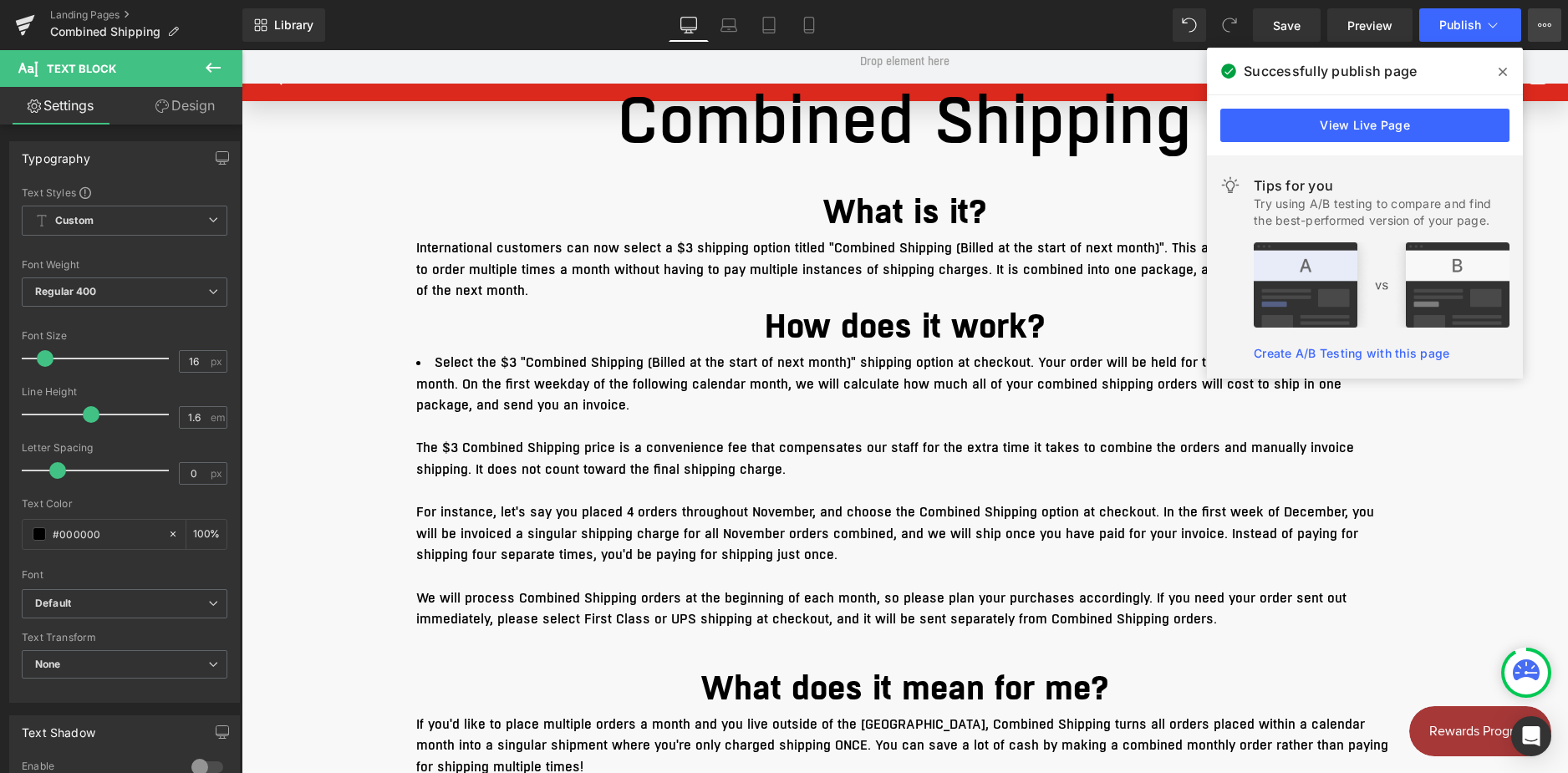
click at [1545, 26] on icon at bounding box center [1545, 25] width 14 height 14
click at [1499, 73] on icon at bounding box center [1504, 72] width 8 height 14
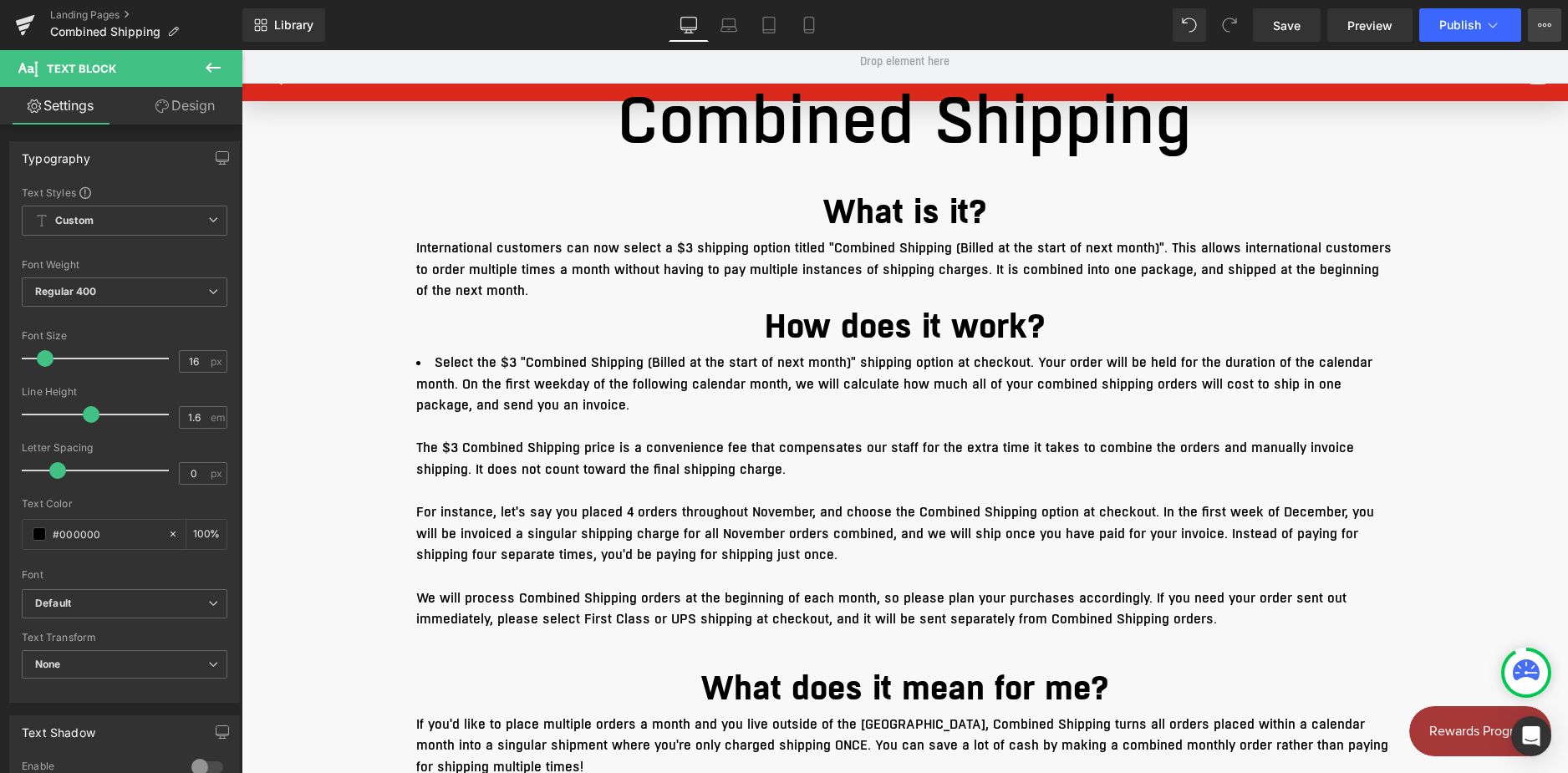
click at [1558, 13] on button "View Live Page View with current Template Save Template to Library Schedule Pub…" at bounding box center [1544, 25] width 33 height 33
